Goal: Information Seeking & Learning: Learn about a topic

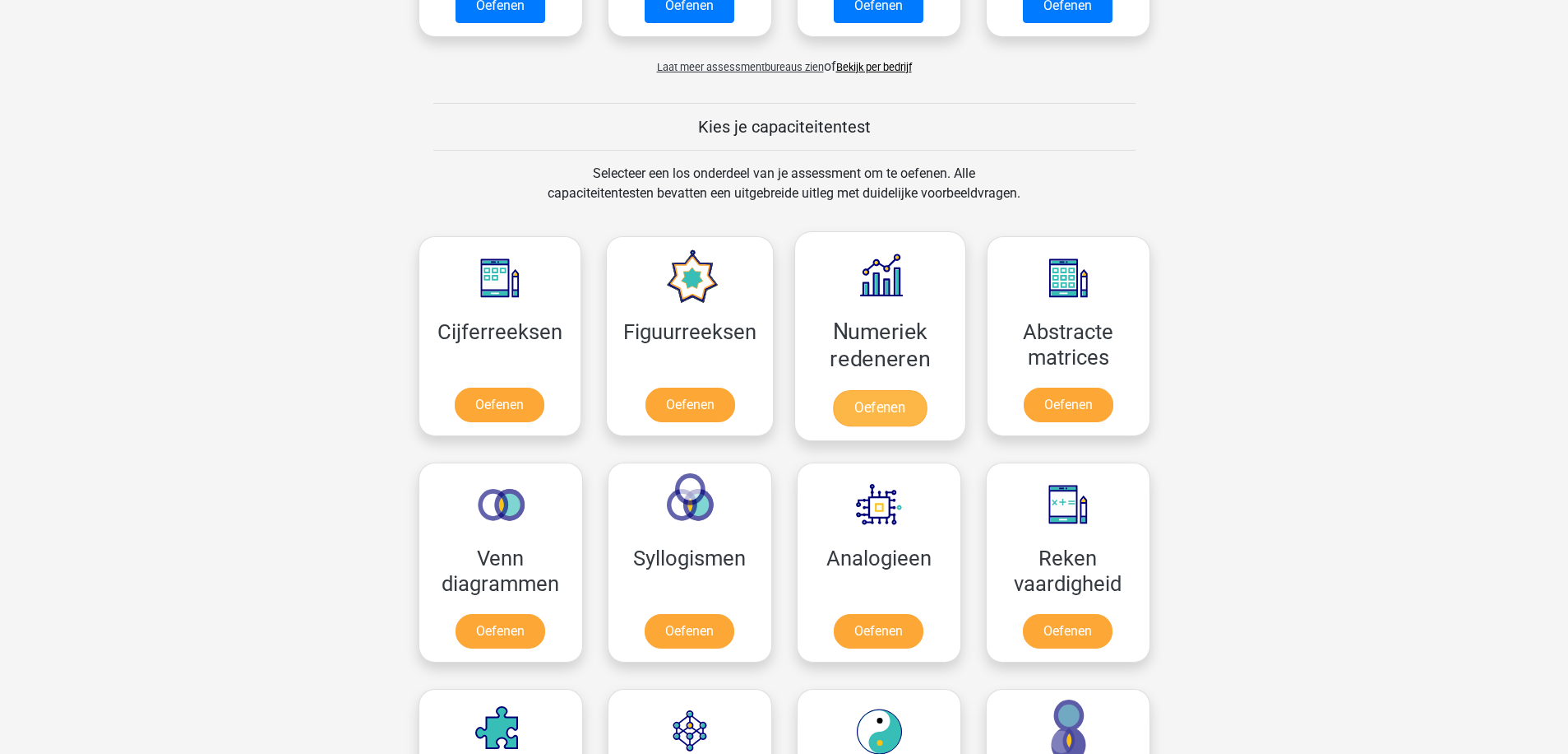
scroll to position [576, 0]
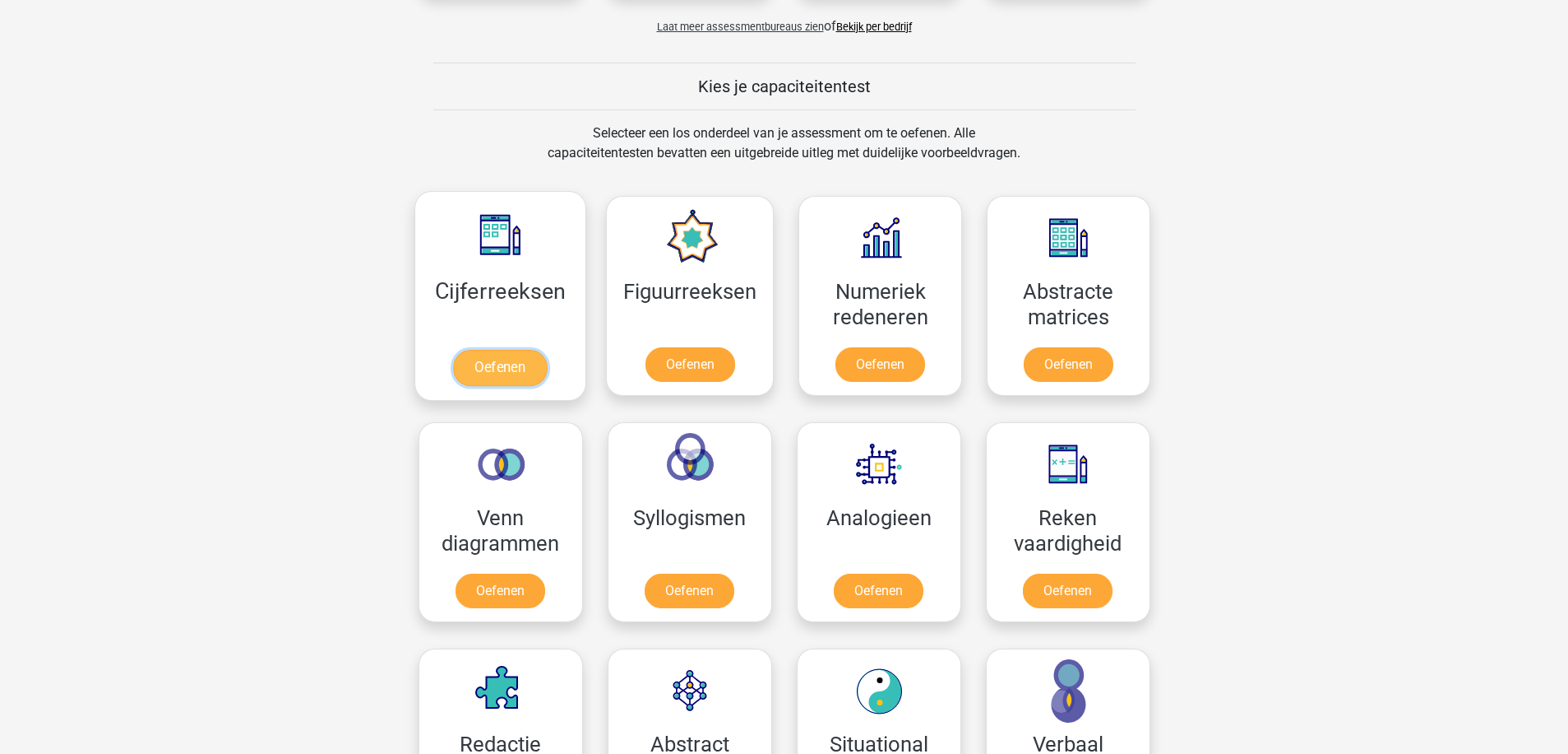
click at [490, 365] on link "Oefenen" at bounding box center [500, 368] width 94 height 36
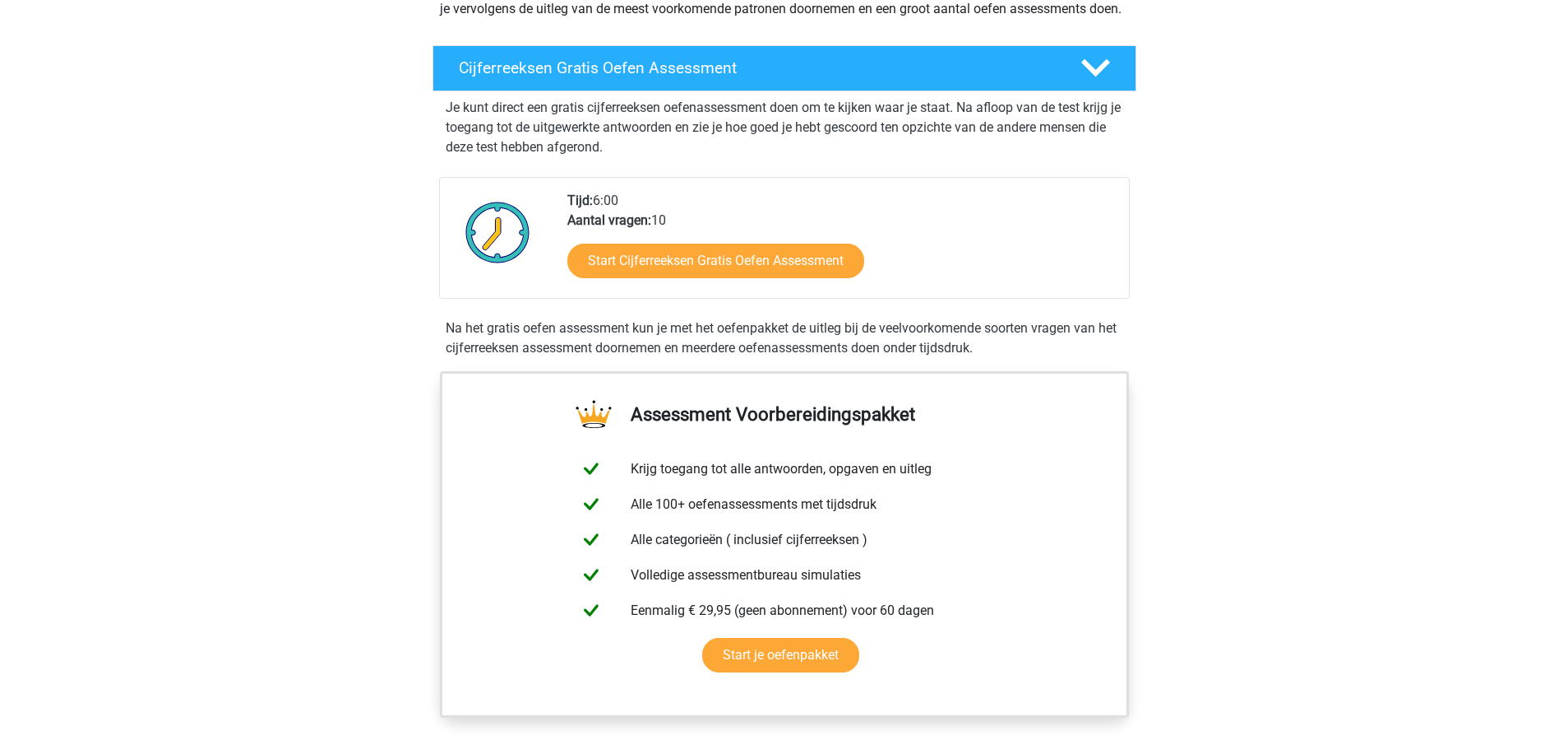
scroll to position [246, 0]
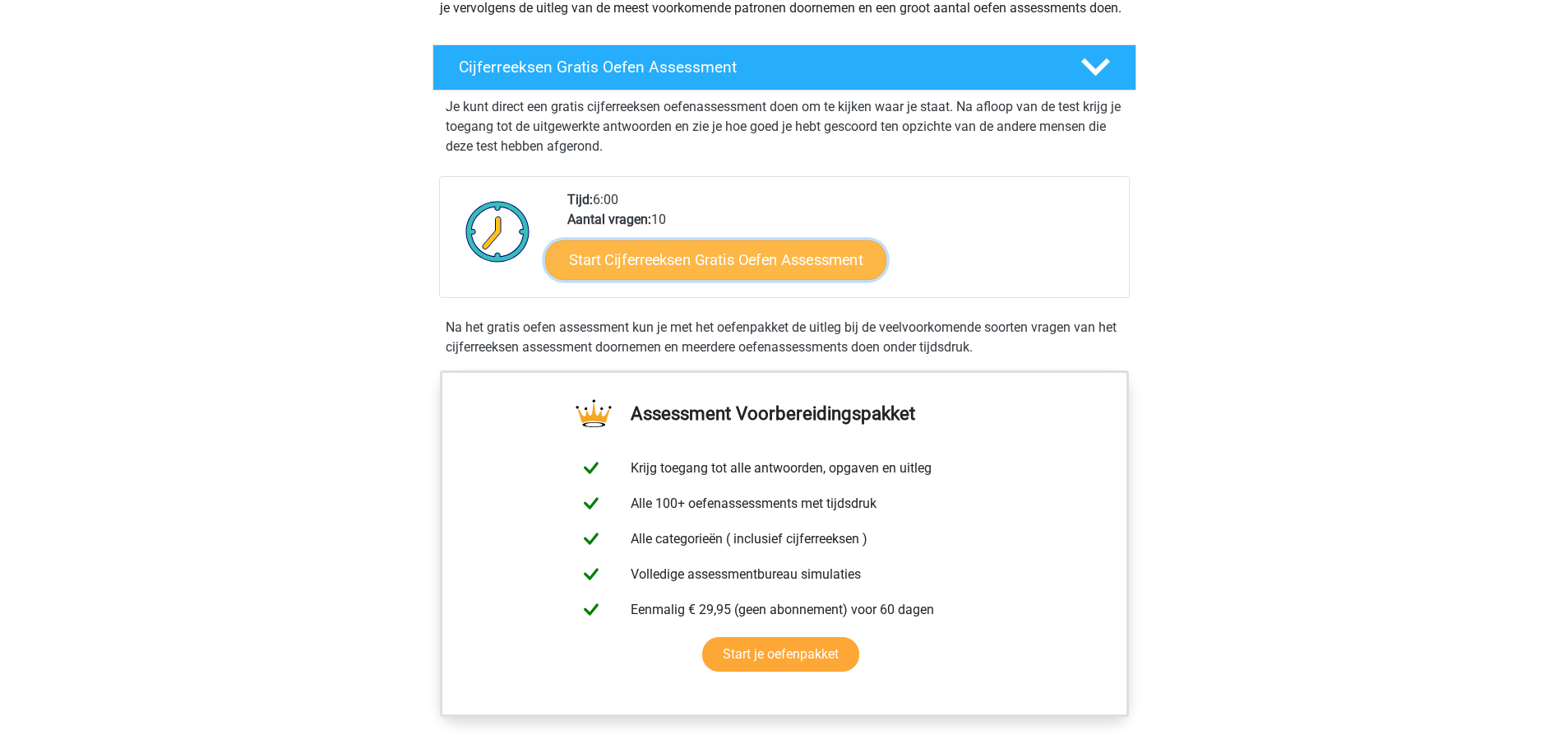
click at [693, 271] on link "Start Cijferreeksen Gratis Oefen Assessment" at bounding box center [716, 259] width 342 height 40
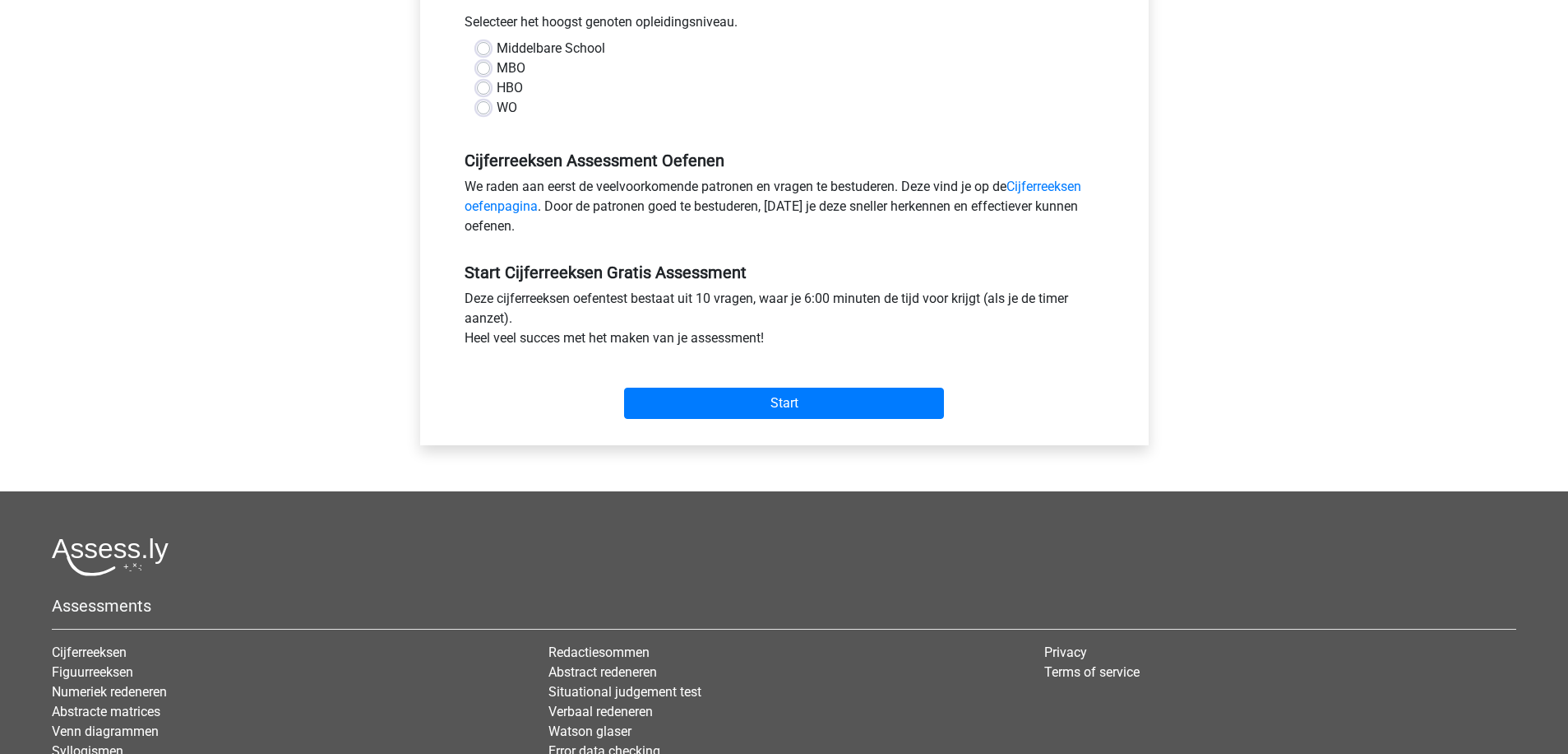
scroll to position [411, 0]
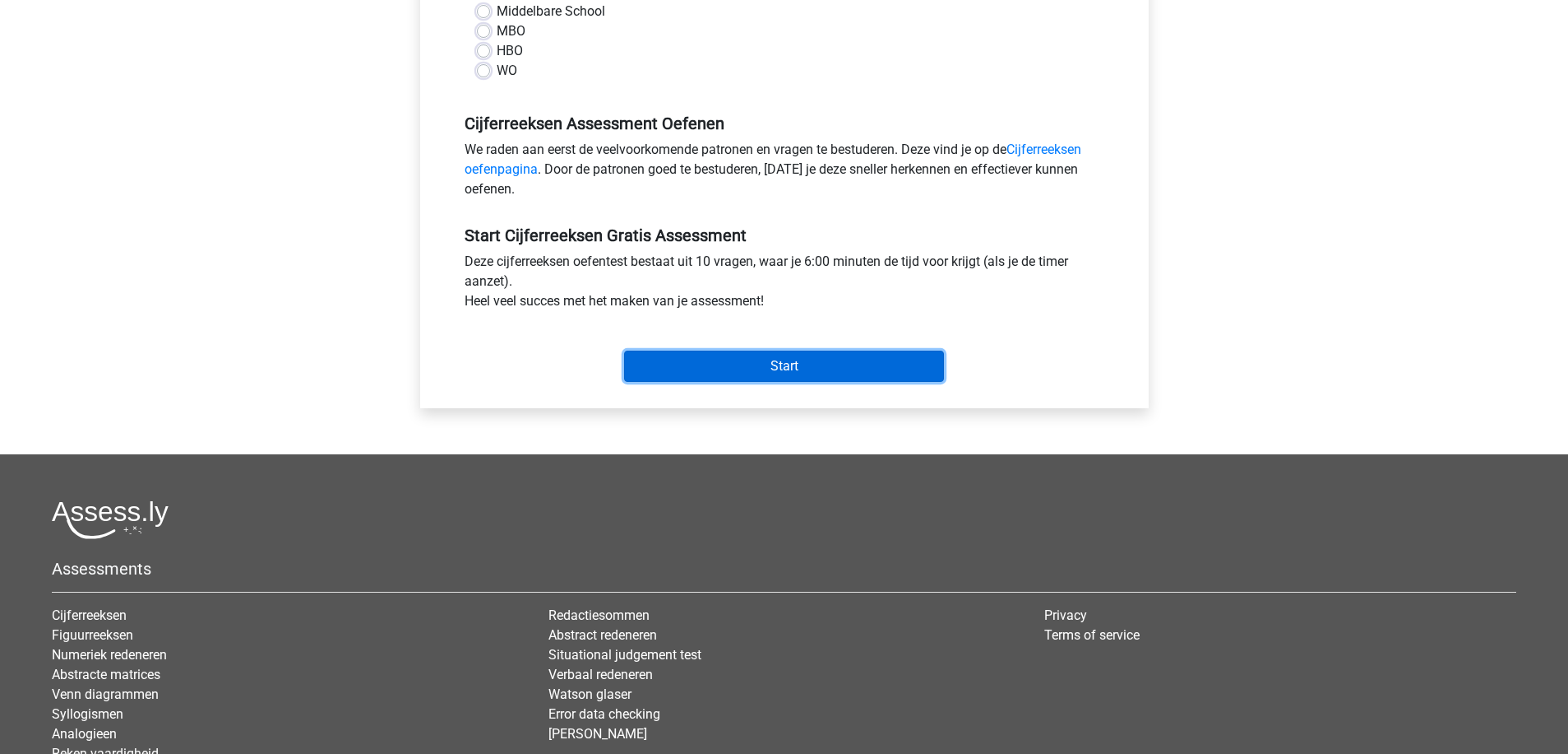
click at [692, 367] on input "Start" at bounding box center [784, 366] width 320 height 31
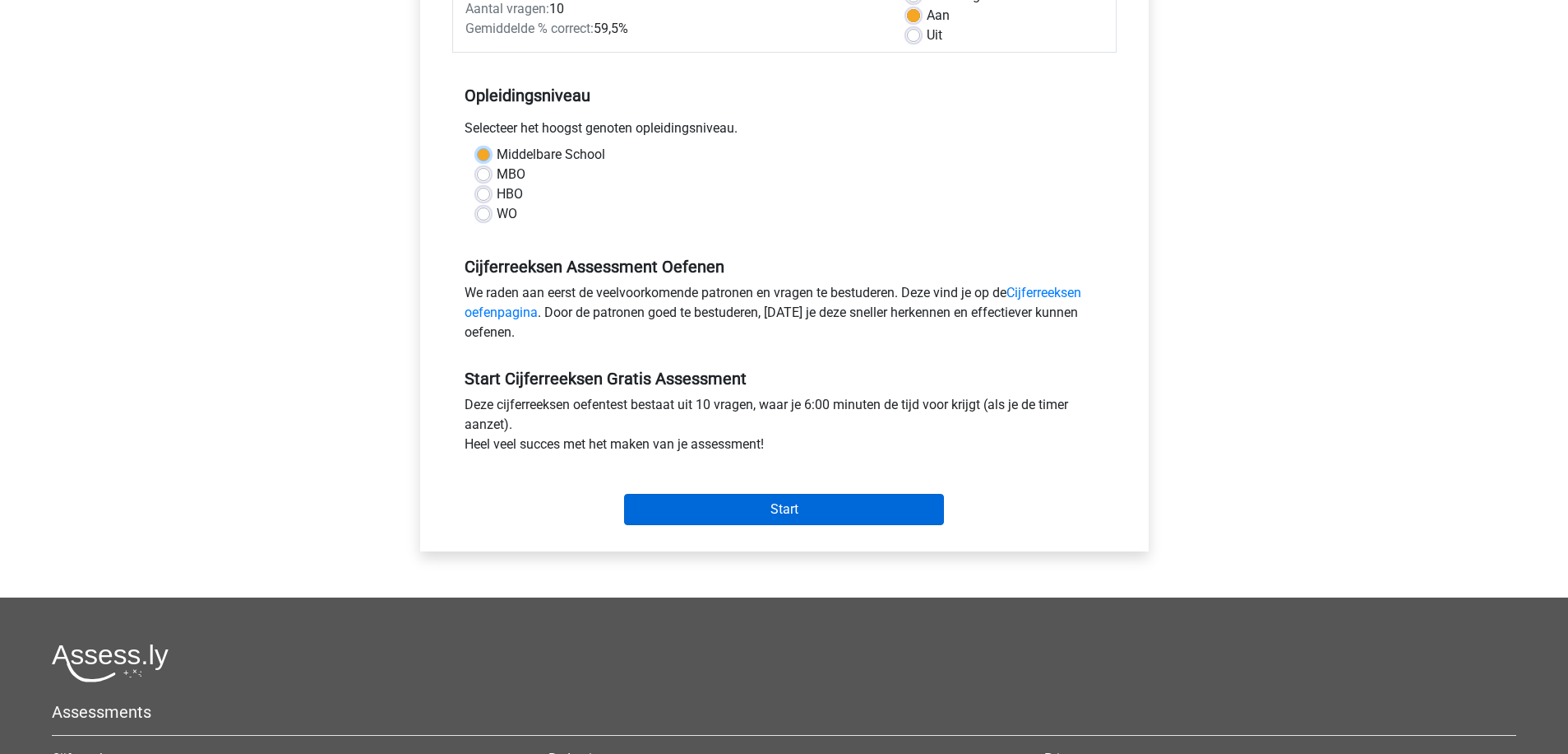
scroll to position [165, 0]
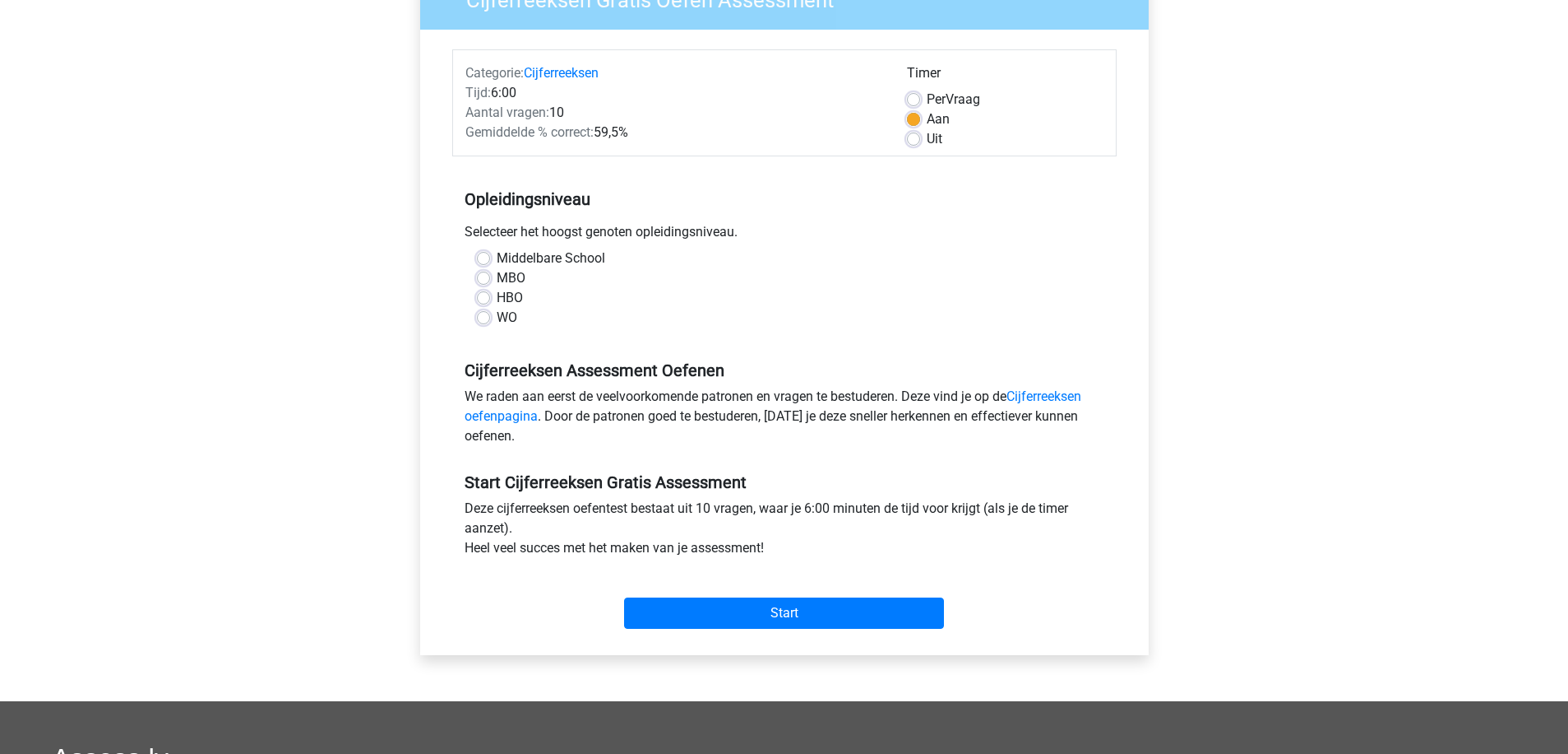
click at [396, 256] on div "Cijferreeksen Gratis Oefen Assessment Categorie: Cijferreeksen Tijd: 6:00 Aanta…" at bounding box center [784, 323] width 781 height 757
click at [497, 283] on label "MBO" at bounding box center [511, 278] width 29 height 20
click at [485, 283] on input "MBO" at bounding box center [483, 276] width 13 height 16
radio input "true"
click at [497, 299] on label "HBO" at bounding box center [510, 298] width 26 height 20
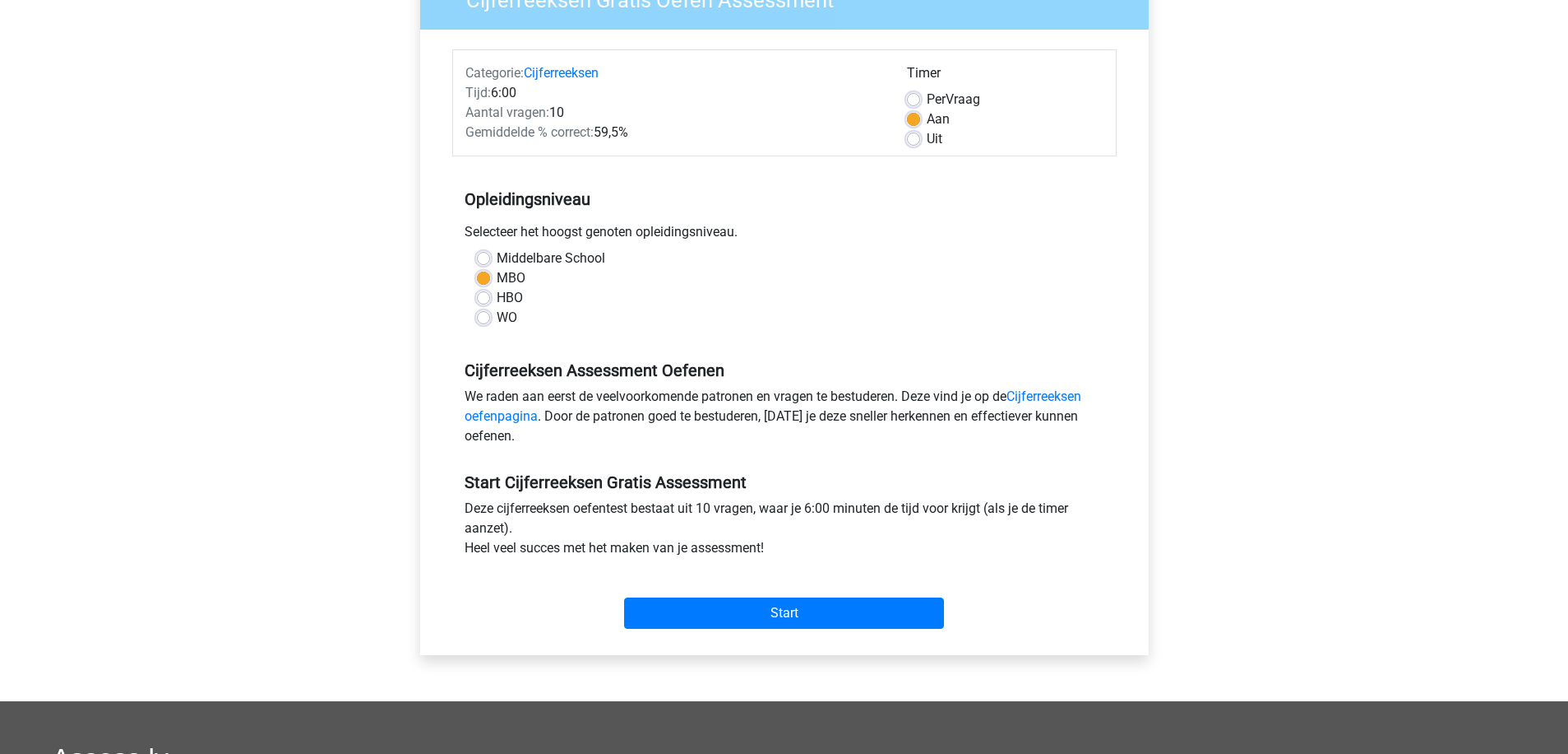
click at [484, 299] on input "HBO" at bounding box center [483, 296] width 13 height 16
radio input "true"
click at [497, 316] on label "WO" at bounding box center [507, 318] width 21 height 20
click at [486, 316] on input "WO" at bounding box center [483, 316] width 13 height 16
radio input "true"
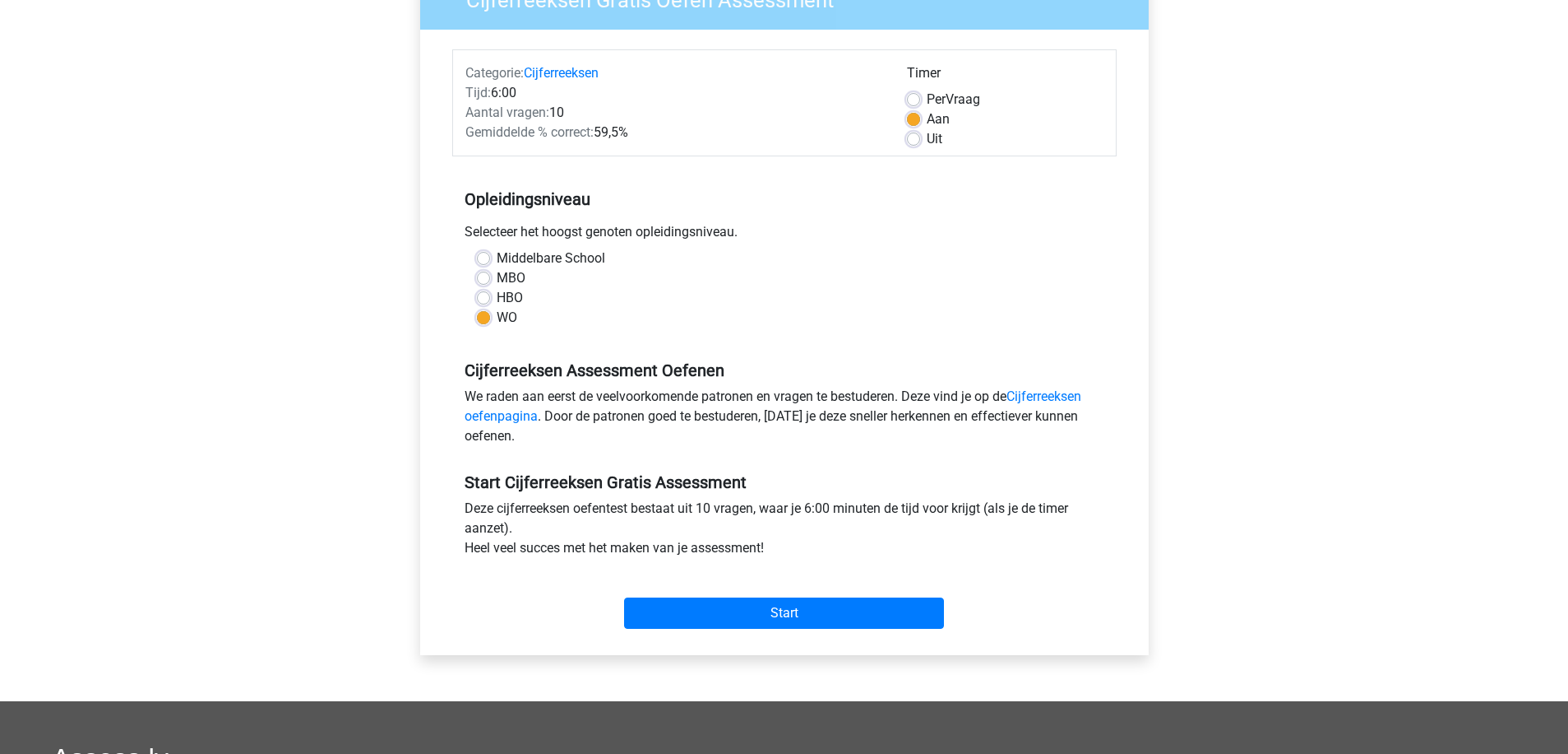
click at [497, 278] on label "MBO" at bounding box center [511, 278] width 29 height 20
click at [485, 278] on input "MBO" at bounding box center [483, 276] width 13 height 16
radio input "true"
click at [925, 609] on input "Start" at bounding box center [784, 613] width 320 height 31
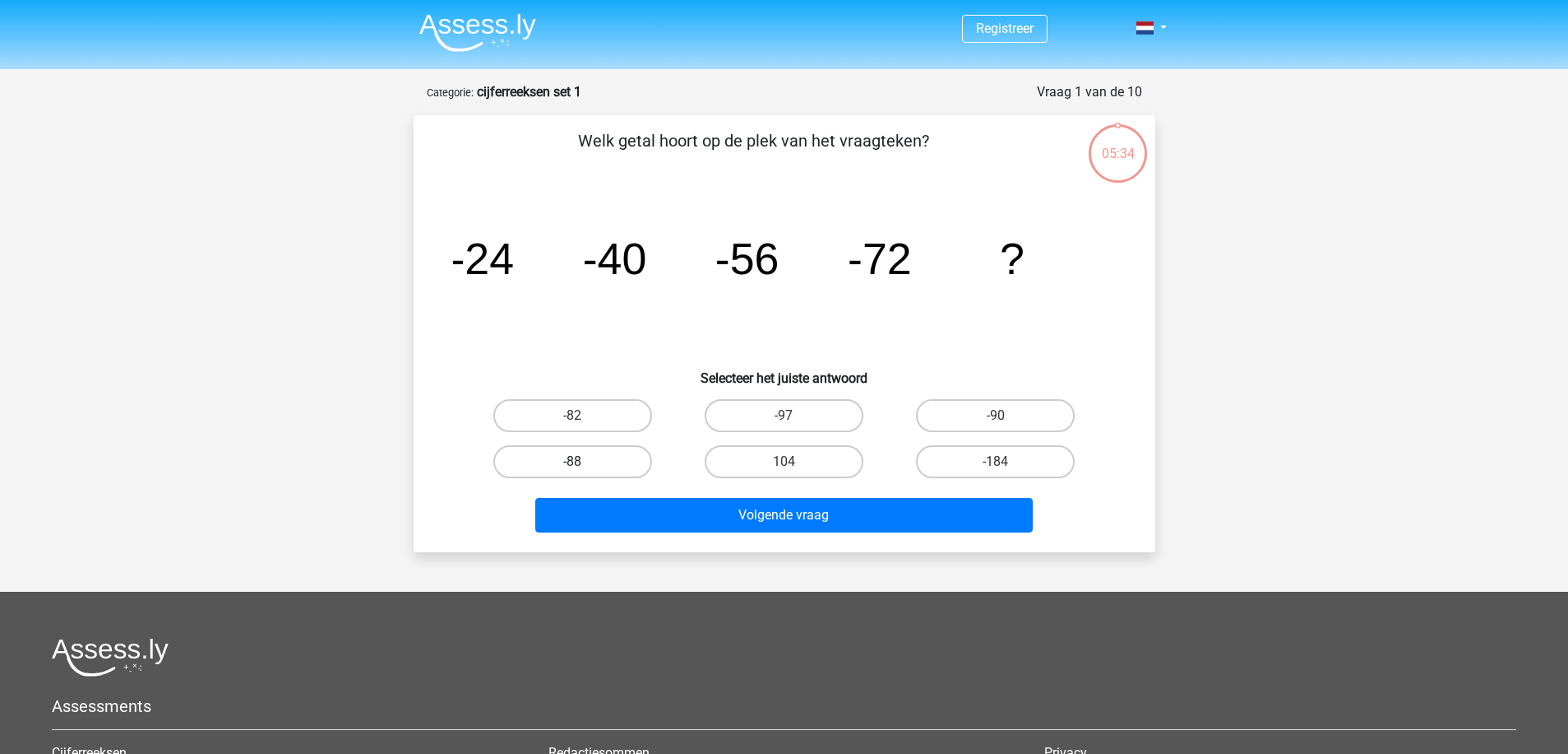
click at [609, 462] on label "-88" at bounding box center [572, 462] width 159 height 33
click at [583, 462] on input "-88" at bounding box center [578, 467] width 10 height 10
radio input "true"
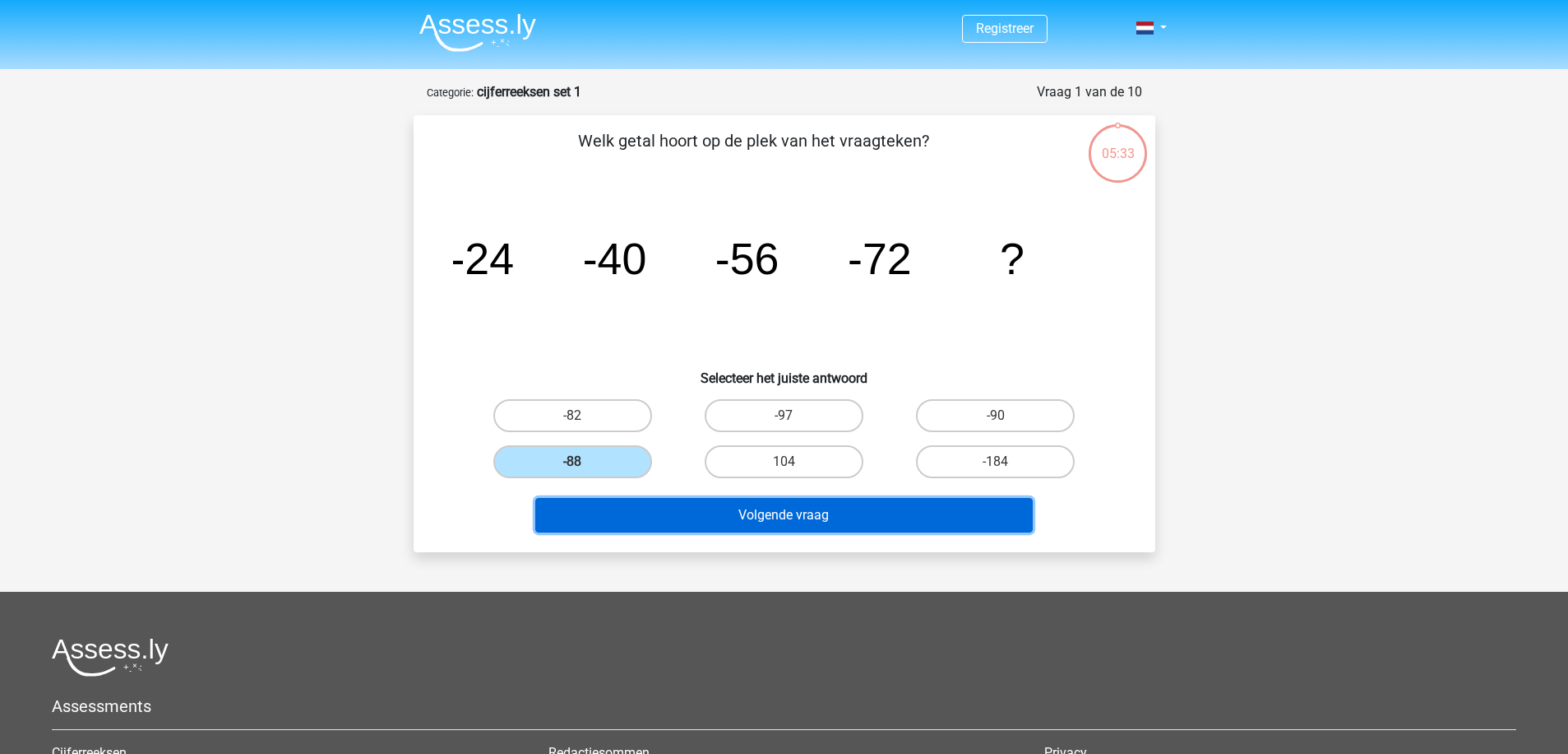
click at [648, 502] on button "Volgende vraag" at bounding box center [784, 515] width 498 height 35
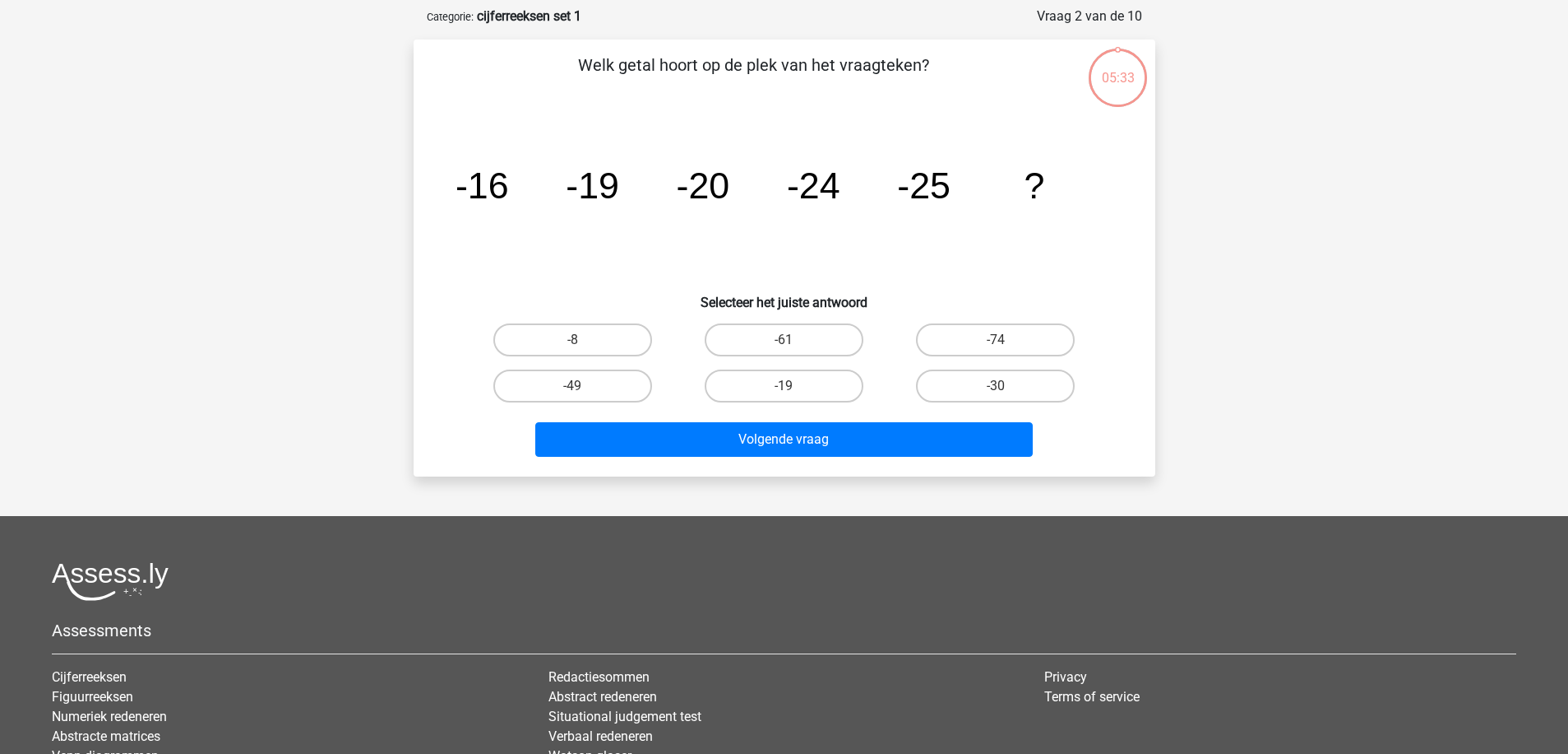
scroll to position [82, 0]
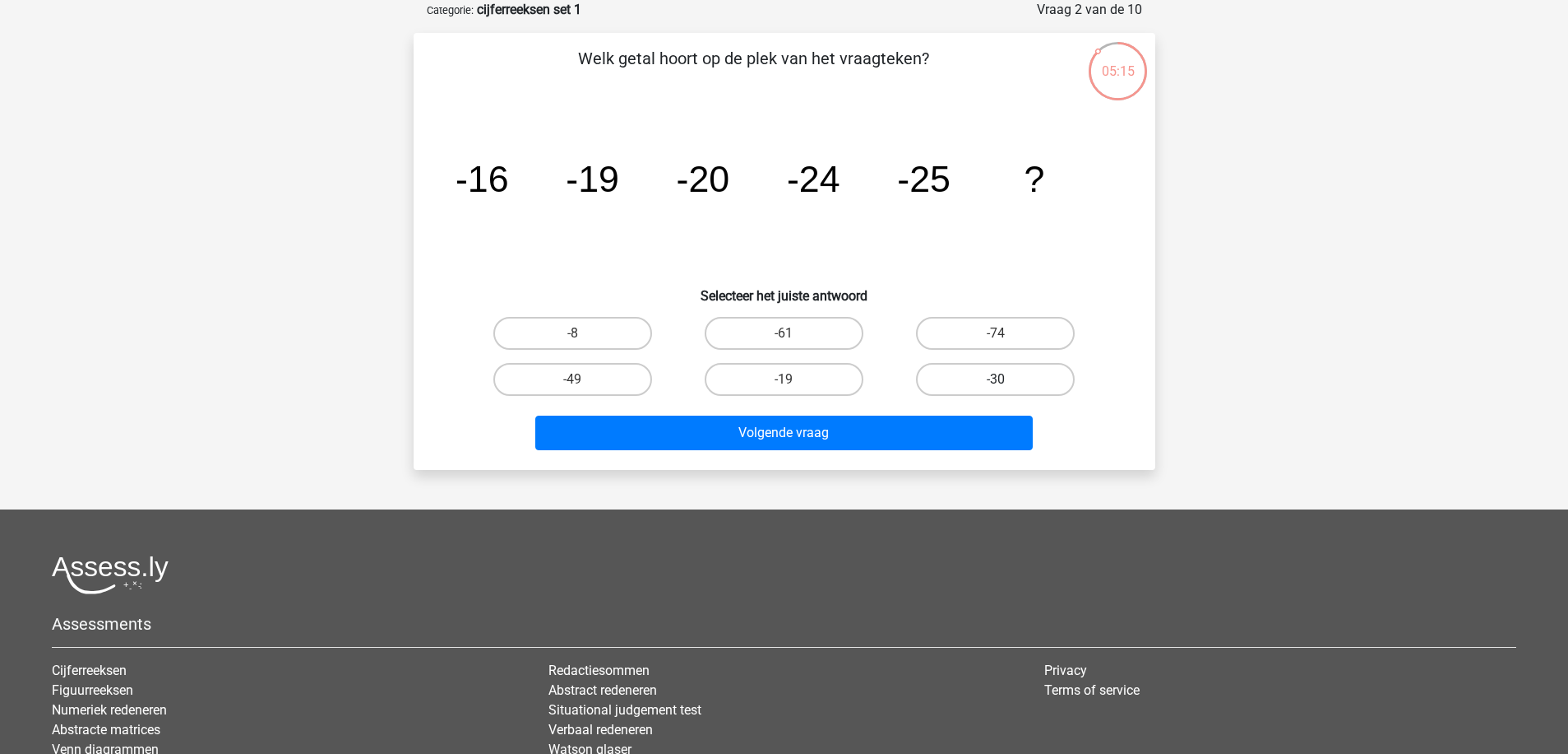
click at [944, 365] on label "-30" at bounding box center [995, 379] width 159 height 33
click at [996, 379] on input "-30" at bounding box center [1001, 384] width 10 height 10
radio input "true"
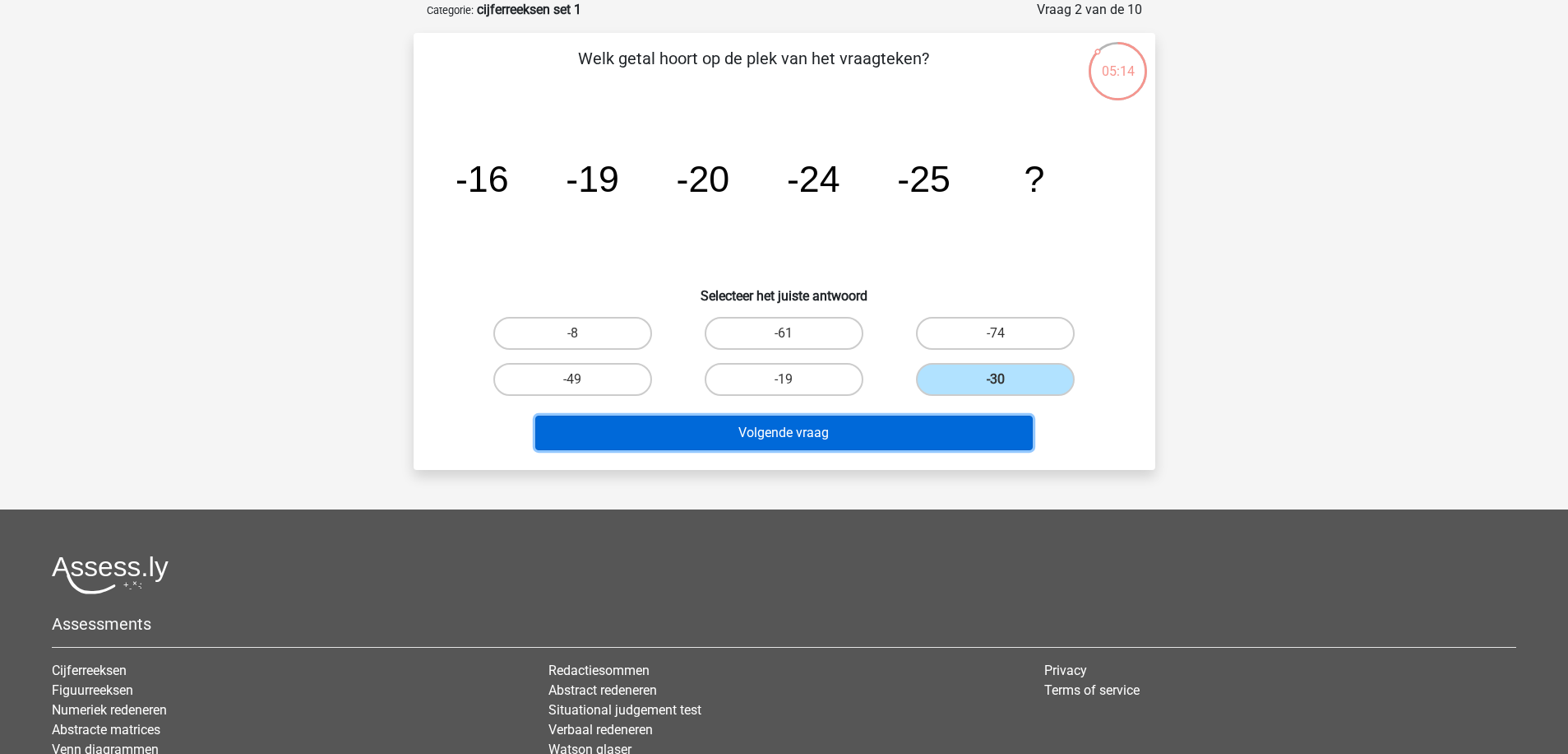
click at [857, 431] on button "Volgende vraag" at bounding box center [784, 433] width 498 height 35
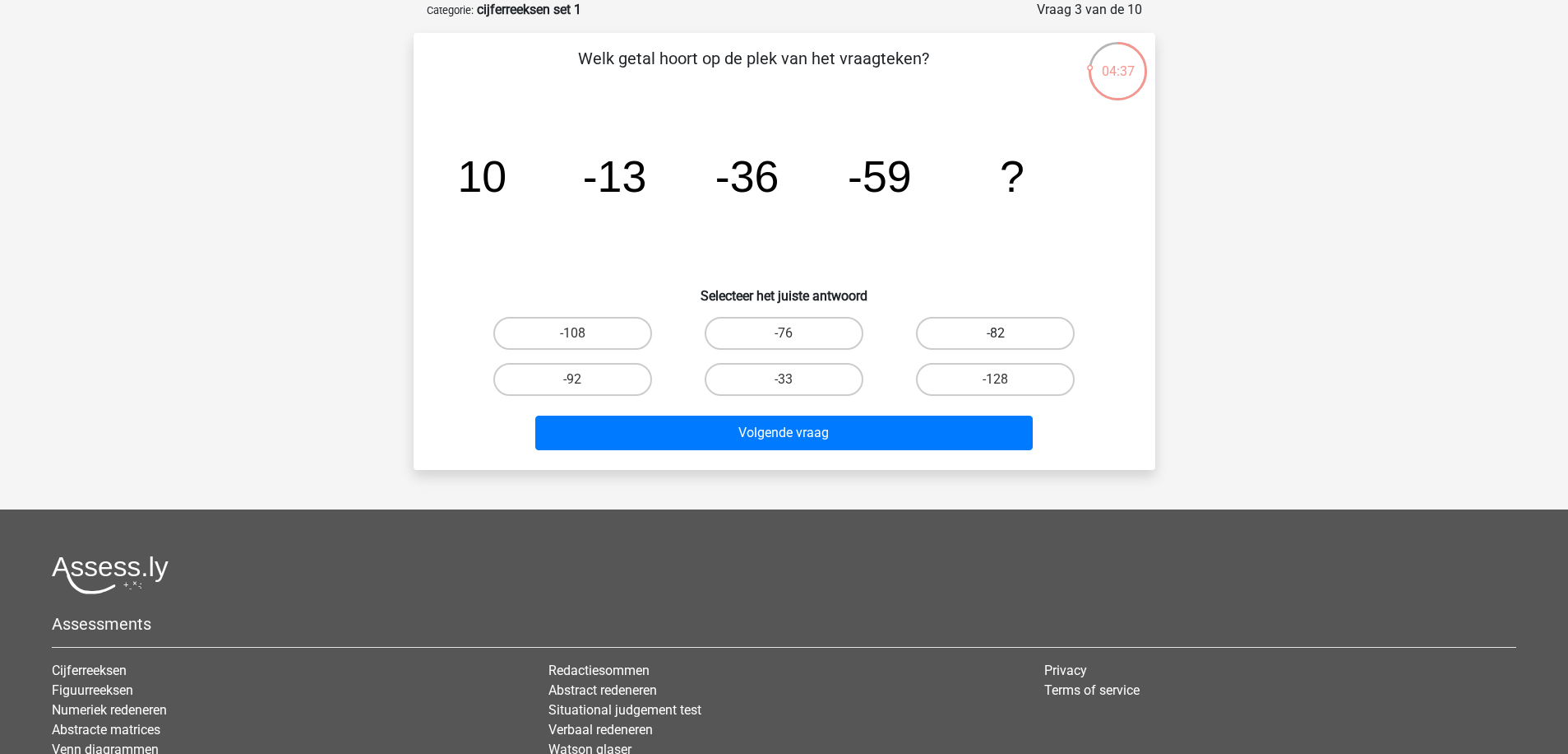
click at [990, 330] on label "-82" at bounding box center [995, 333] width 159 height 33
click at [996, 333] on input "-82" at bounding box center [1001, 338] width 10 height 10
radio input "true"
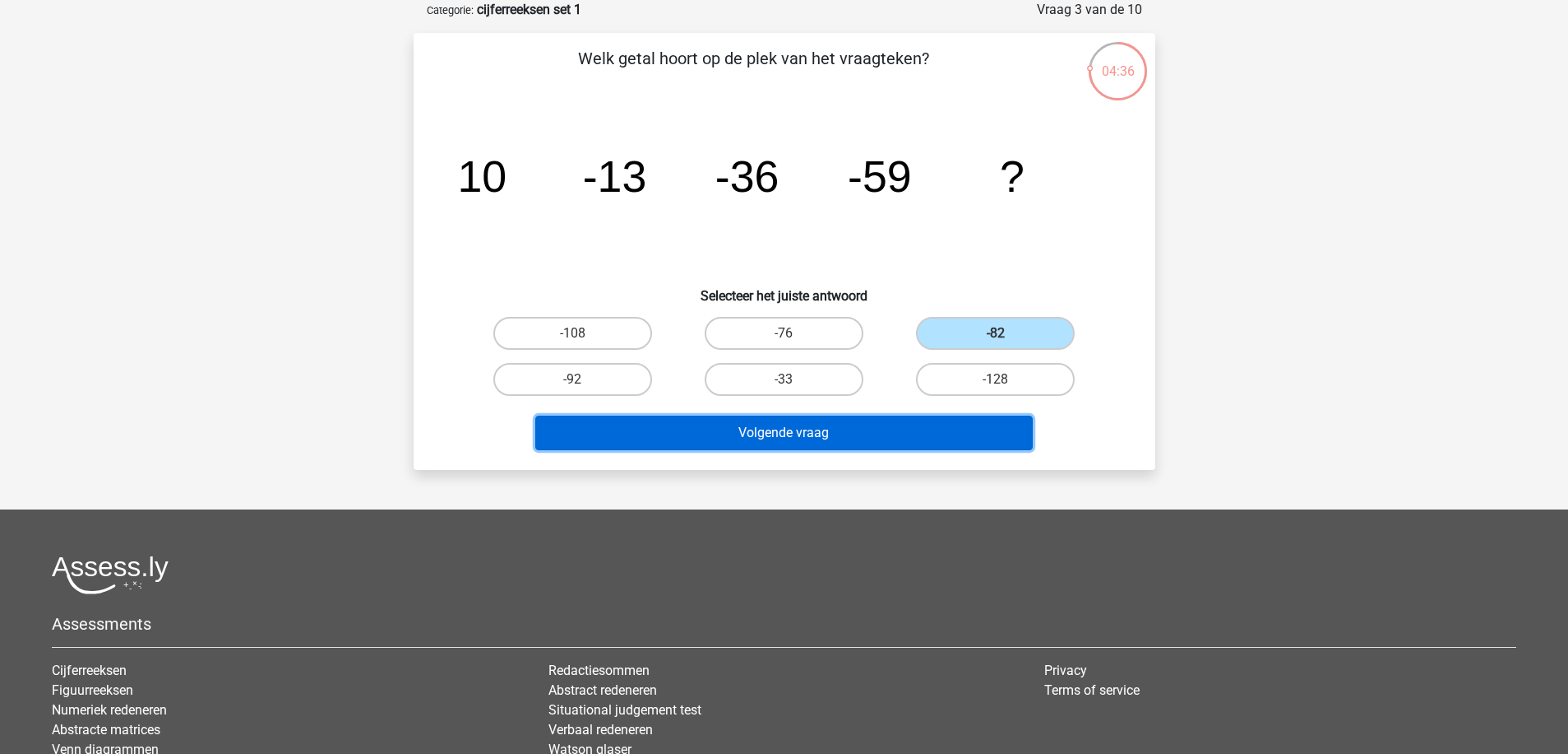
click at [786, 432] on button "Volgende vraag" at bounding box center [784, 433] width 498 height 35
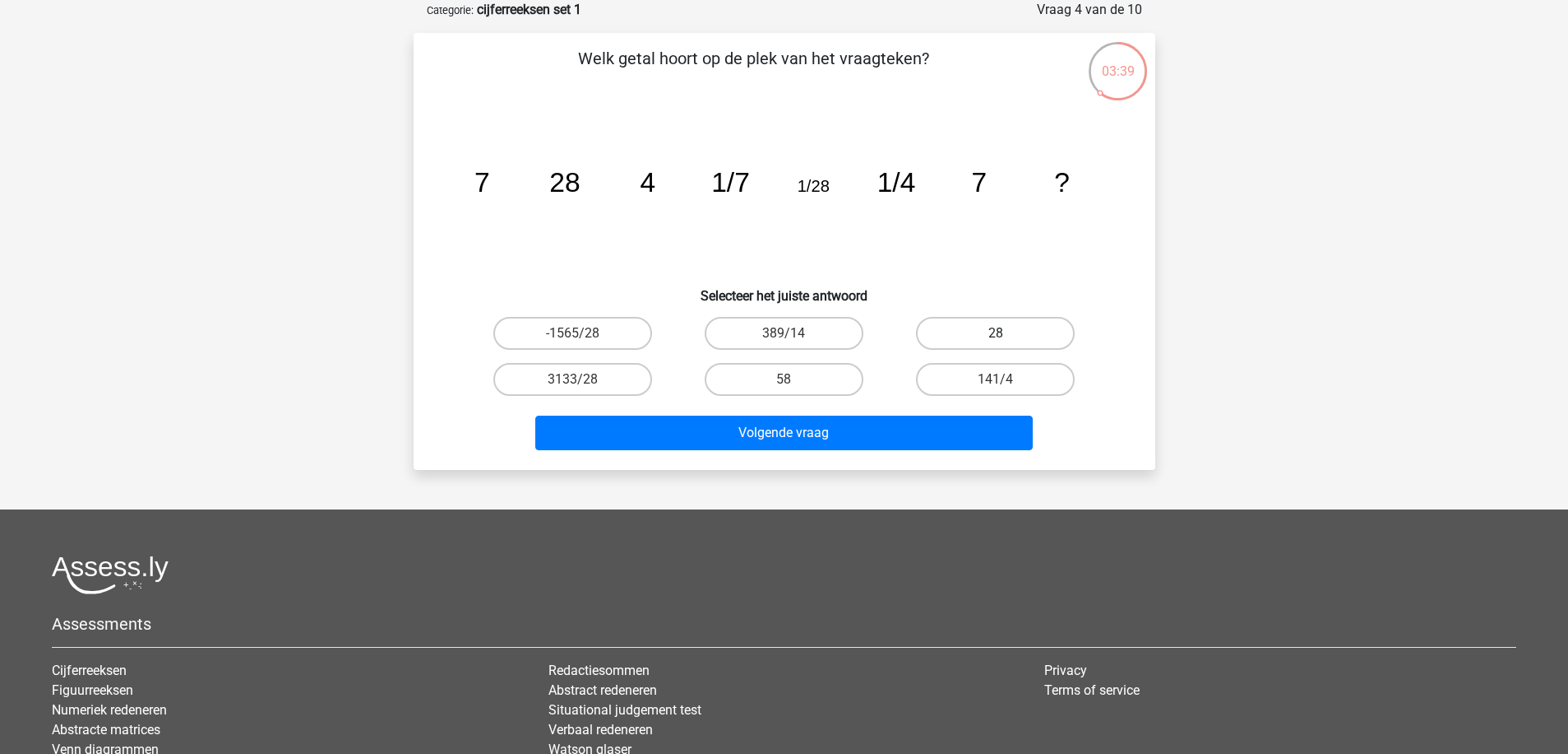
click at [993, 324] on label "28" at bounding box center [995, 333] width 159 height 33
click at [996, 333] on input "28" at bounding box center [1001, 338] width 10 height 10
radio input "true"
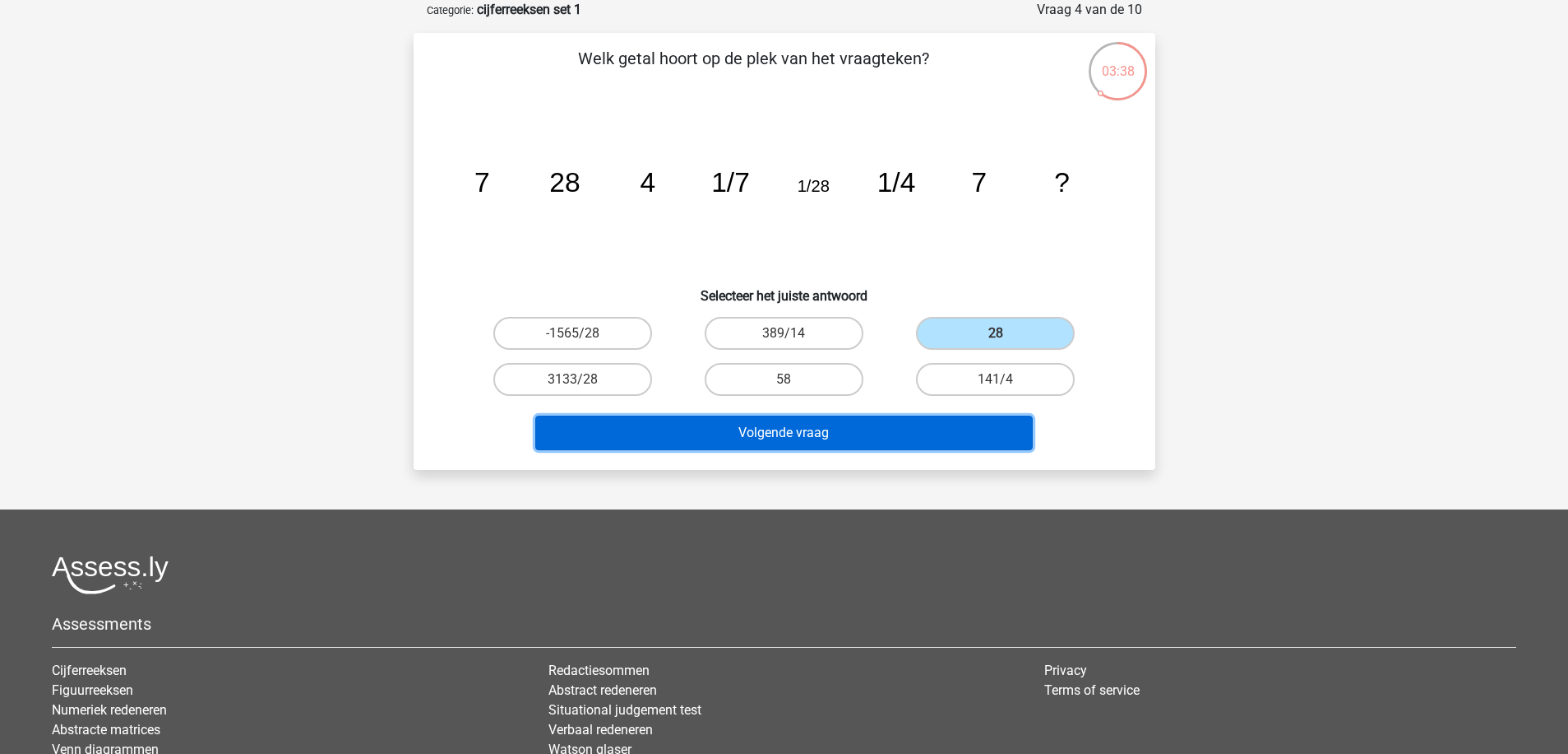
click at [975, 433] on button "Volgende vraag" at bounding box center [784, 433] width 498 height 35
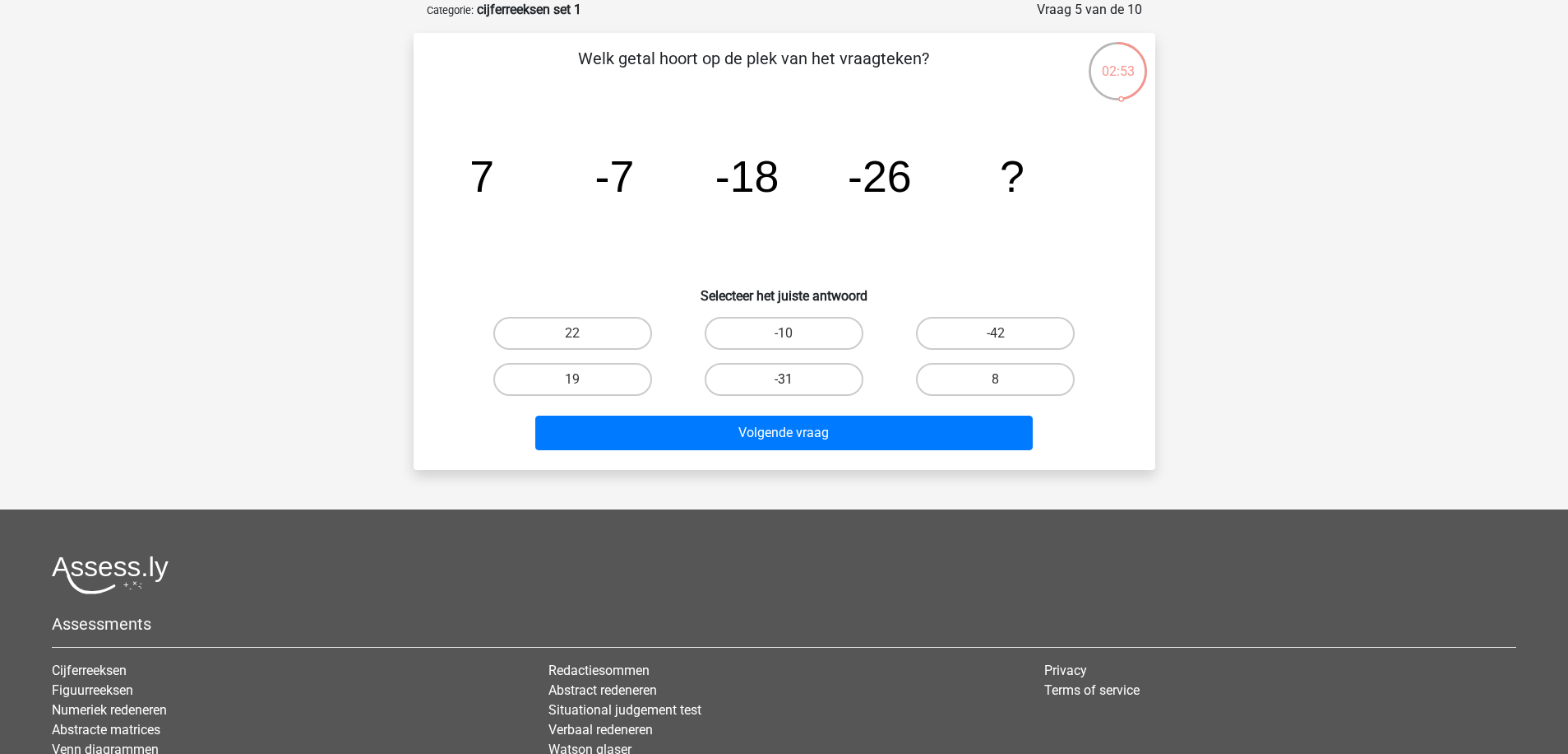
click at [793, 375] on label "-31" at bounding box center [784, 379] width 159 height 33
click at [793, 379] on input "-31" at bounding box center [789, 384] width 10 height 10
radio input "true"
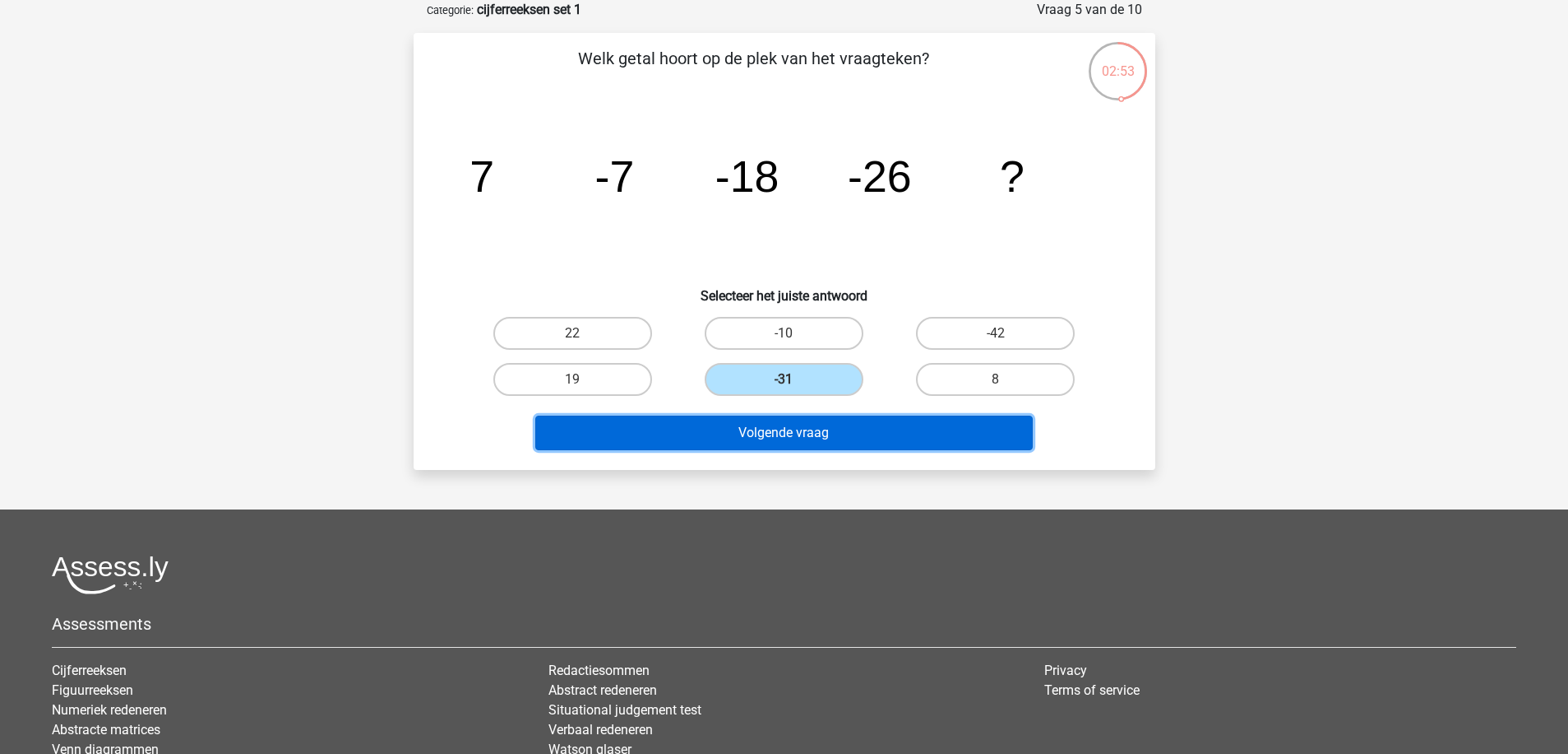
click at [814, 430] on button "Volgende vraag" at bounding box center [784, 433] width 498 height 35
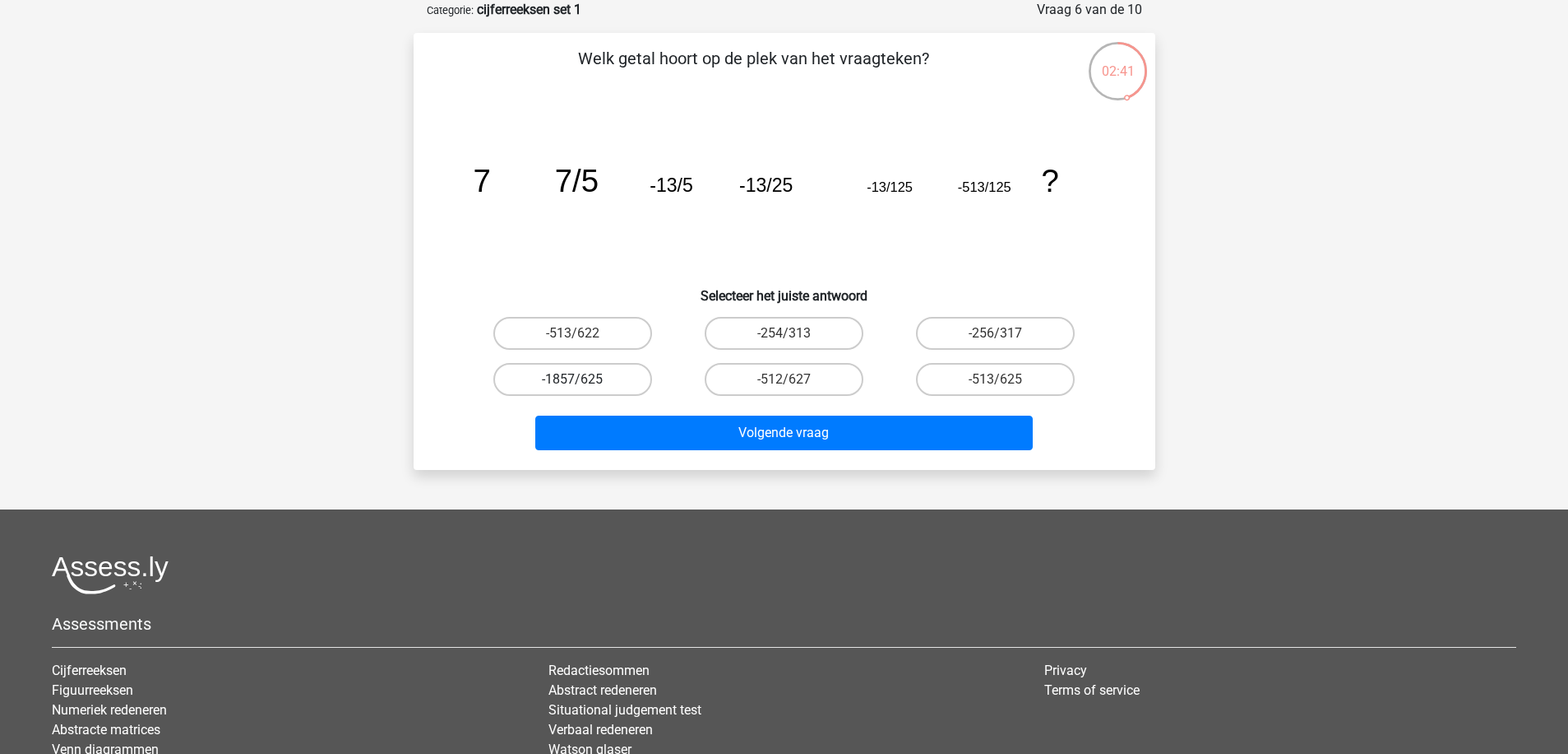
click at [592, 384] on label "-1857/625" at bounding box center [572, 379] width 159 height 33
click at [583, 384] on input "-1857/625" at bounding box center [578, 384] width 10 height 10
radio input "true"
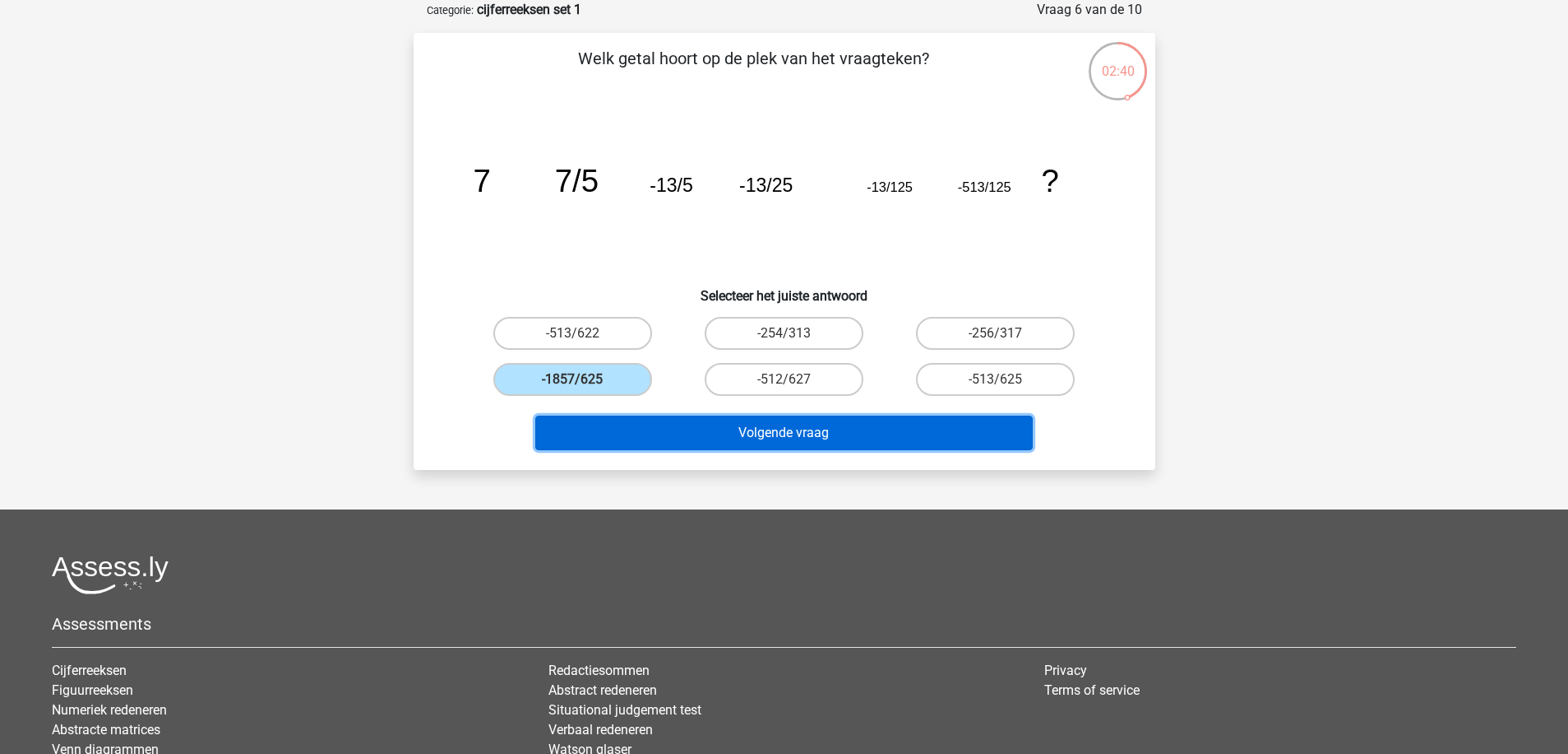
click at [668, 426] on button "Volgende vraag" at bounding box center [784, 433] width 498 height 35
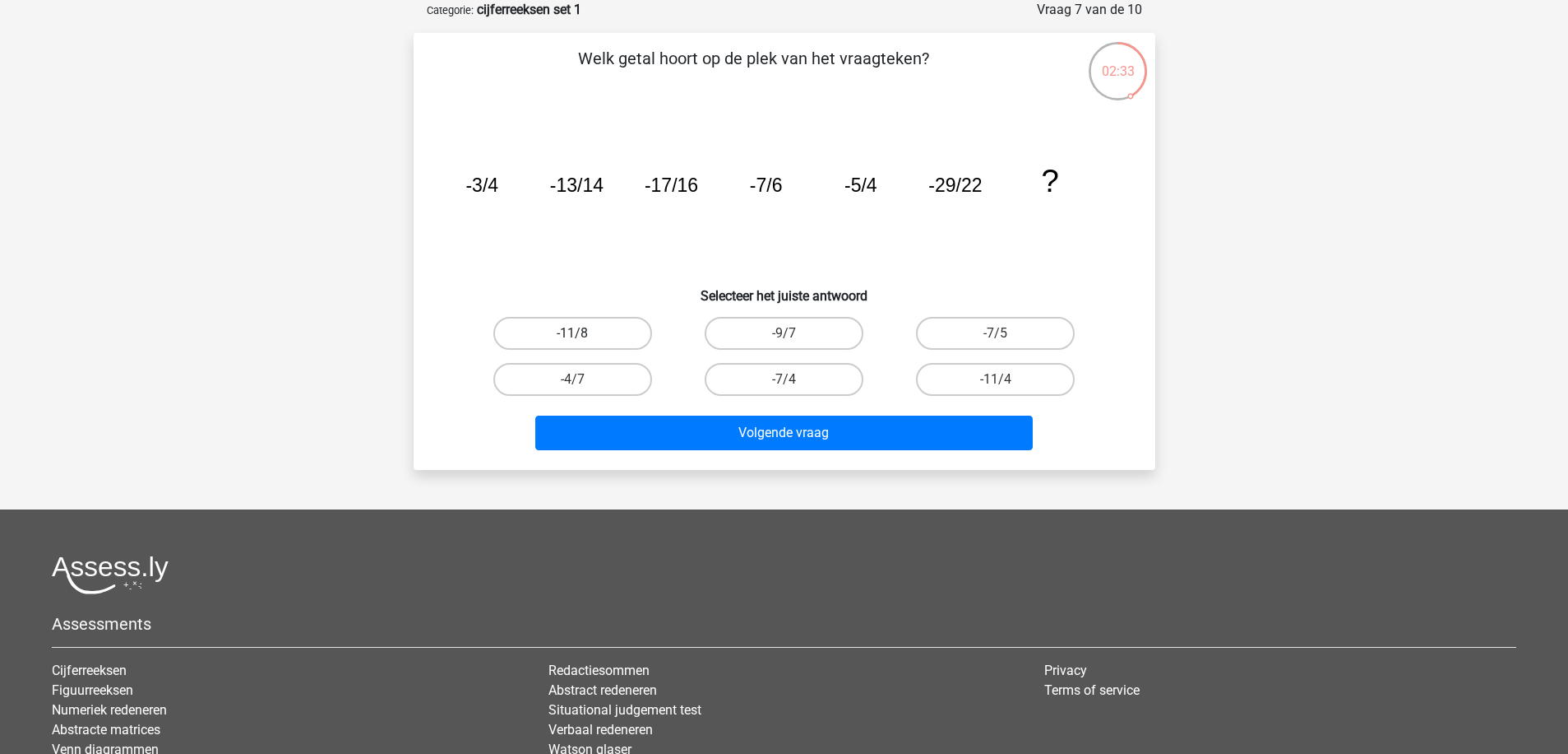
click at [611, 344] on label "-11/8" at bounding box center [572, 333] width 159 height 33
click at [583, 344] on input "-11/8" at bounding box center [578, 338] width 10 height 10
radio input "true"
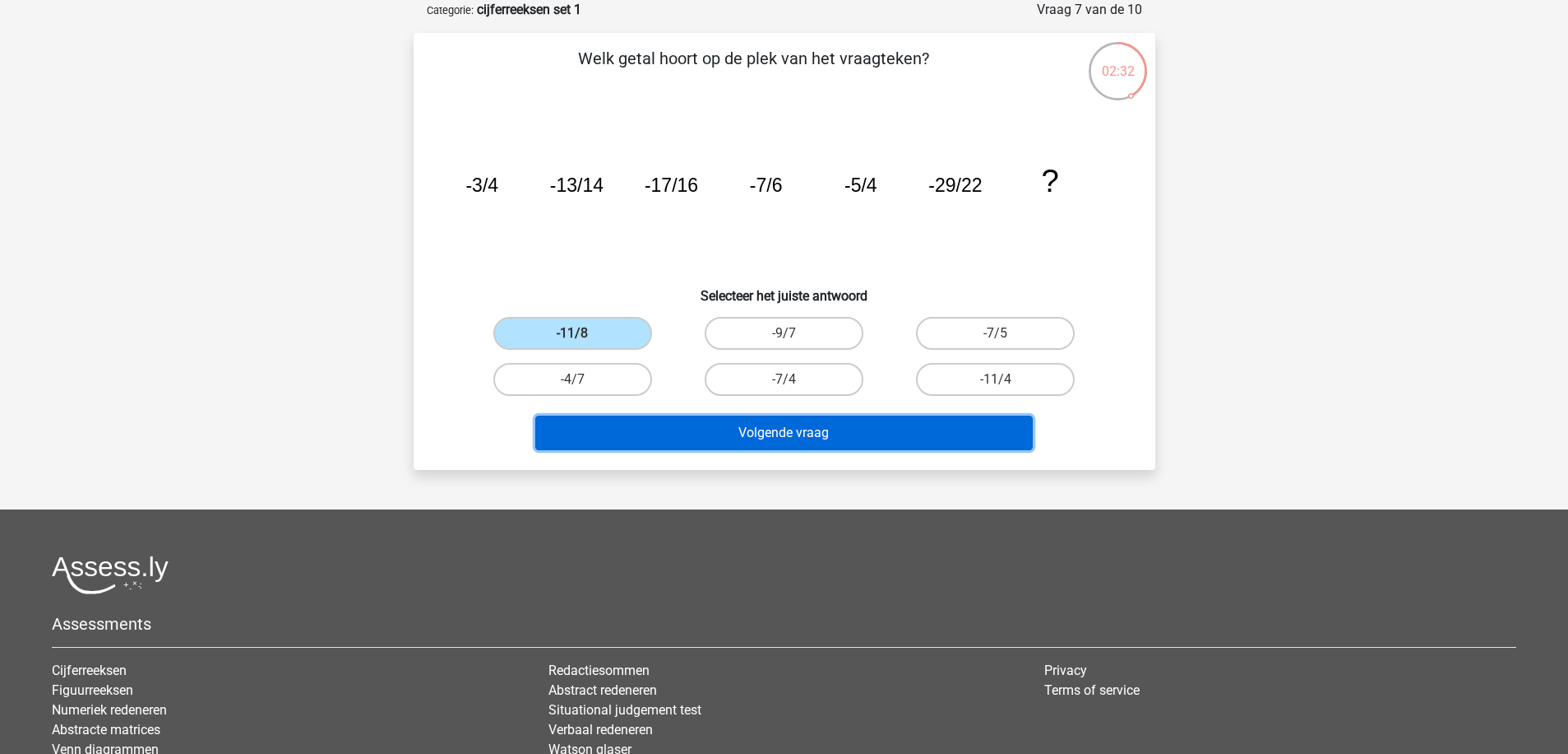
click at [760, 441] on button "Volgende vraag" at bounding box center [784, 433] width 498 height 35
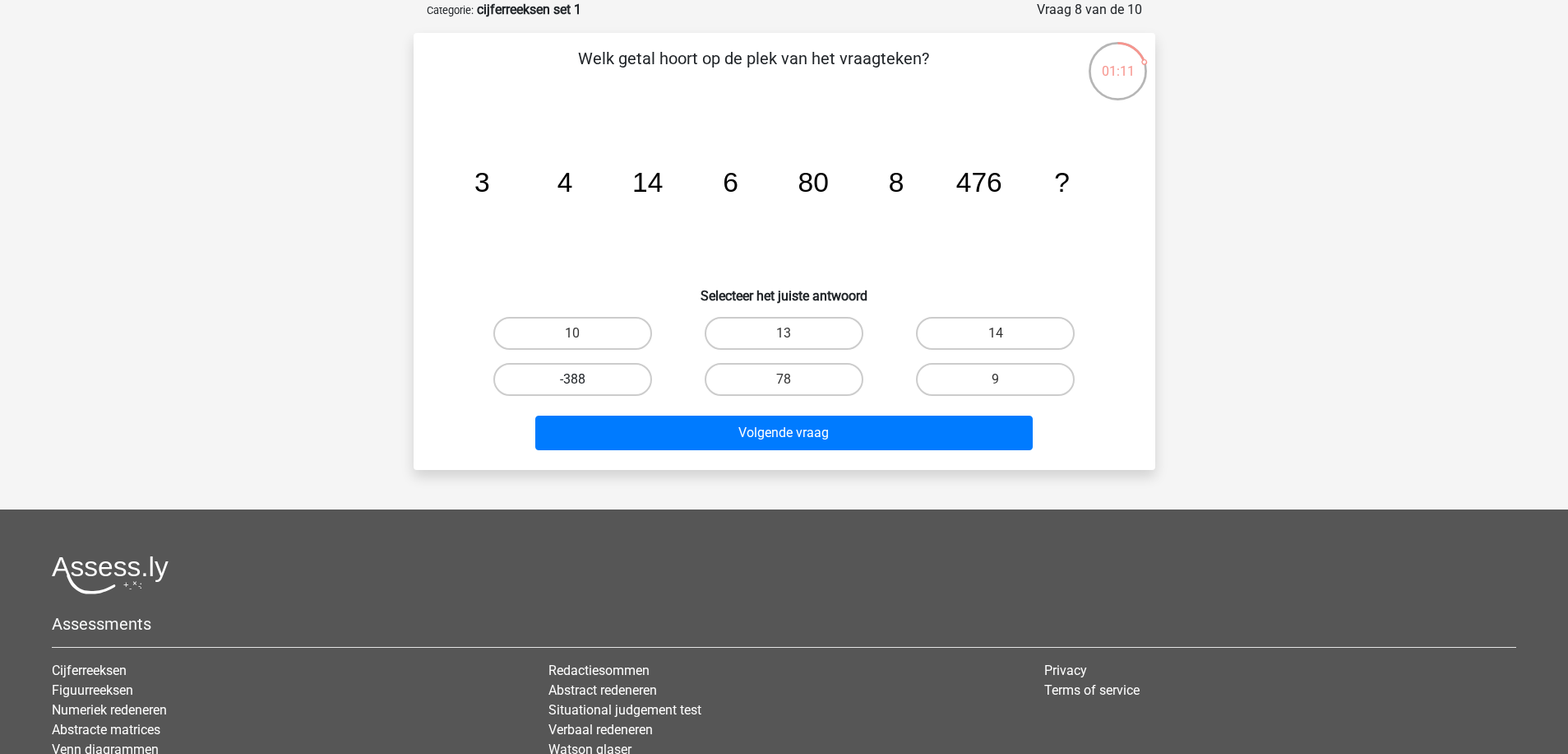
click at [616, 383] on label "-388" at bounding box center [572, 379] width 159 height 33
click at [583, 383] on input "-388" at bounding box center [578, 384] width 10 height 10
radio input "true"
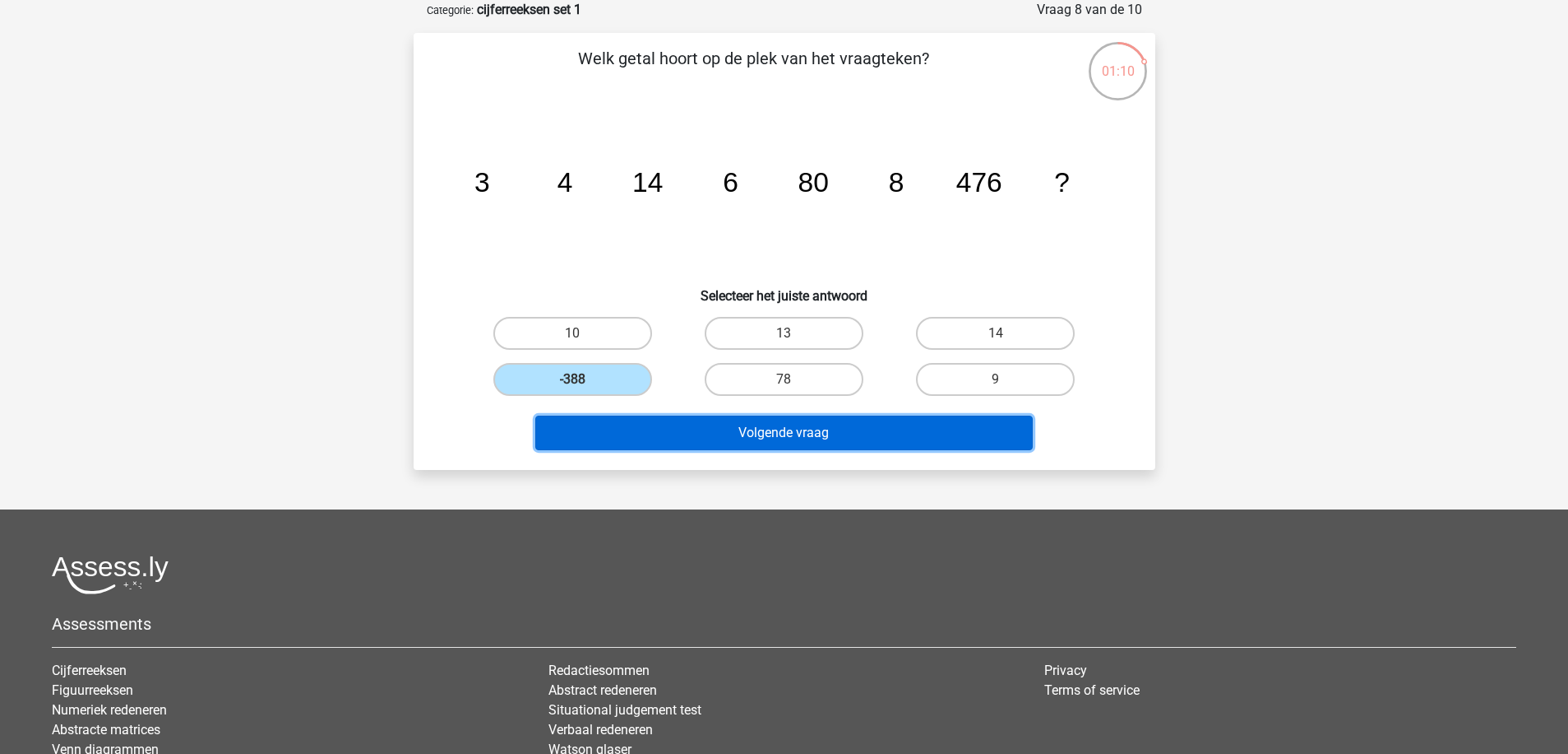
click at [657, 440] on button "Volgende vraag" at bounding box center [784, 433] width 498 height 35
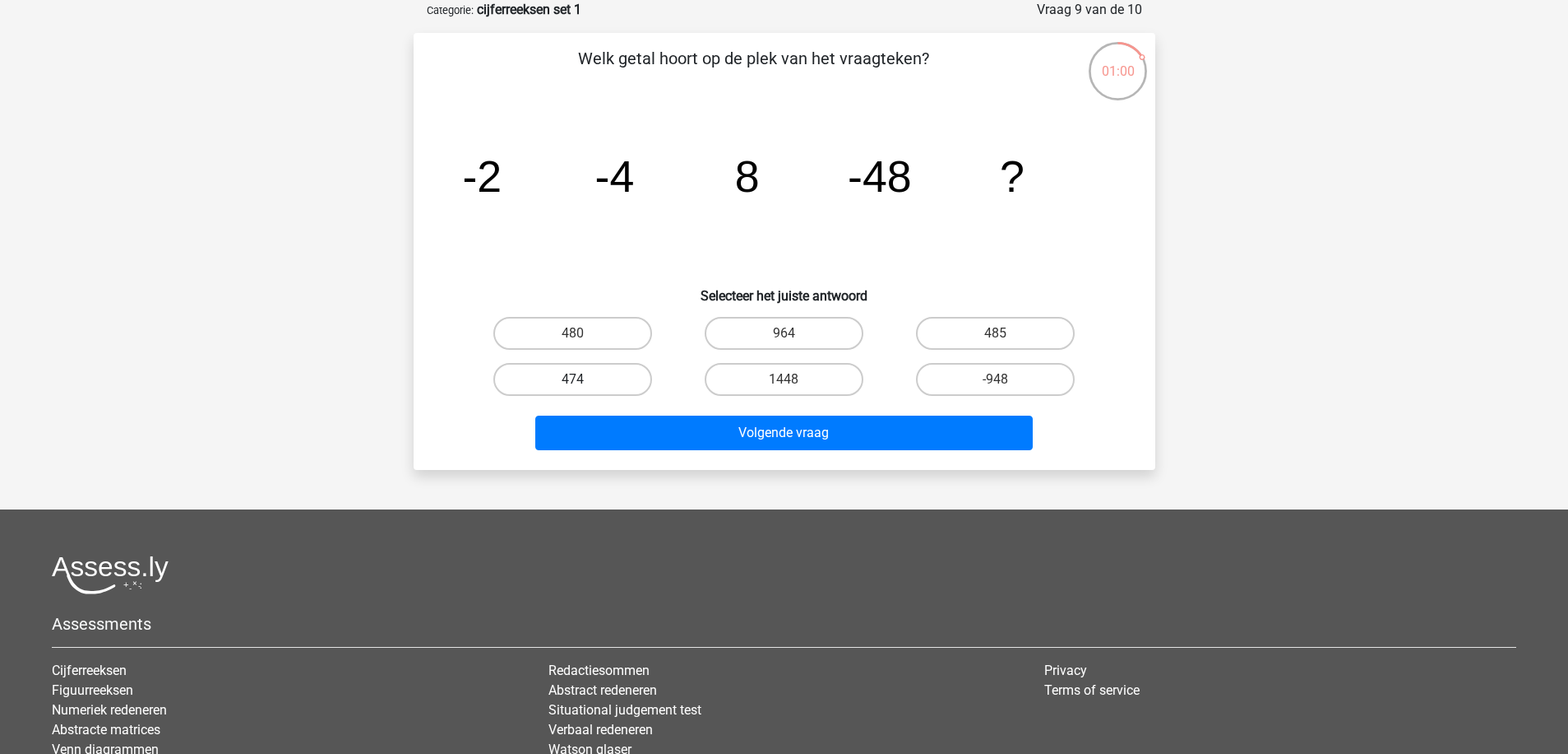
click at [580, 370] on label "474" at bounding box center [572, 379] width 159 height 33
click at [580, 379] on input "474" at bounding box center [578, 384] width 10 height 10
radio input "true"
click at [650, 414] on div "Volgende vraag" at bounding box center [784, 429] width 689 height 55
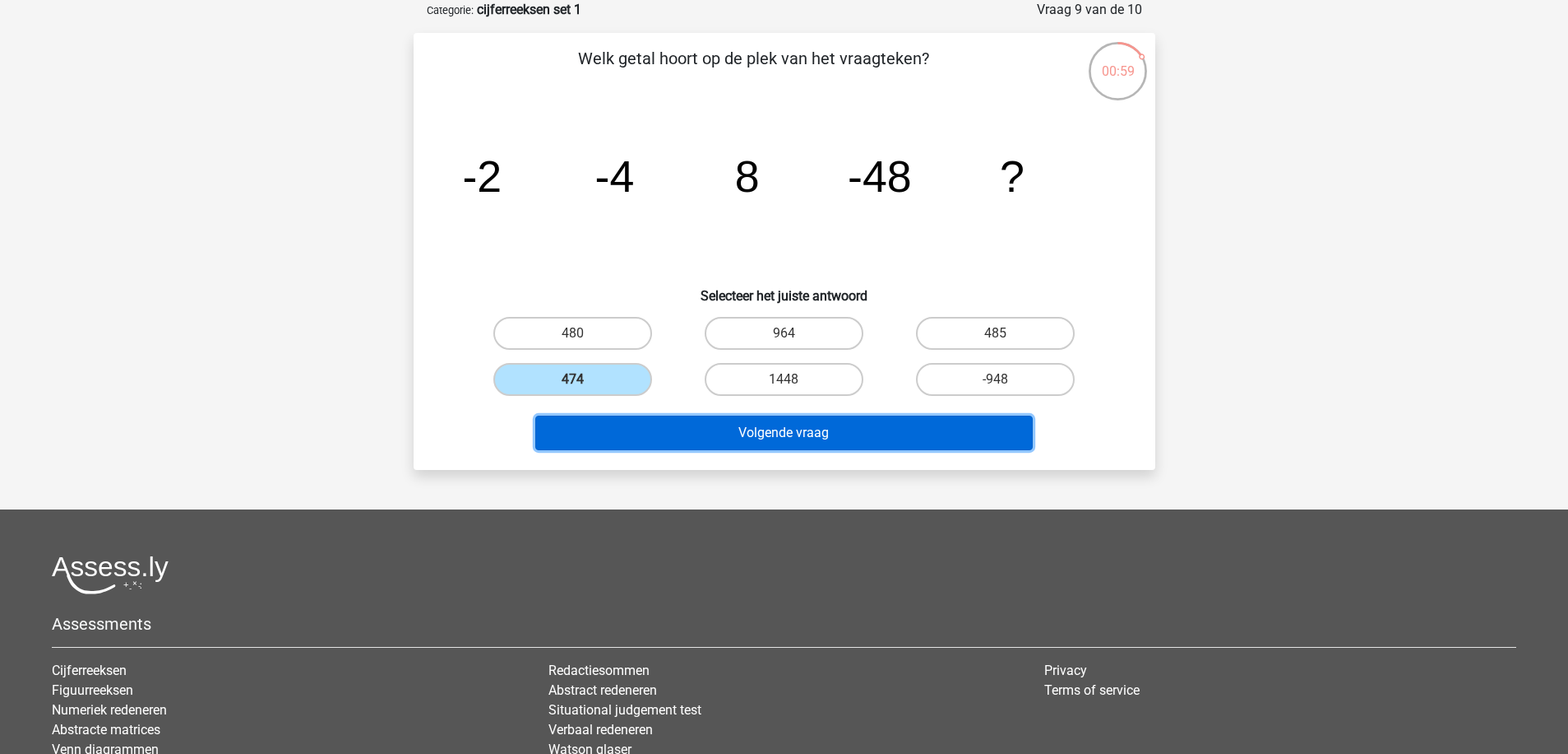
click at [664, 444] on button "Volgende vraag" at bounding box center [784, 433] width 498 height 35
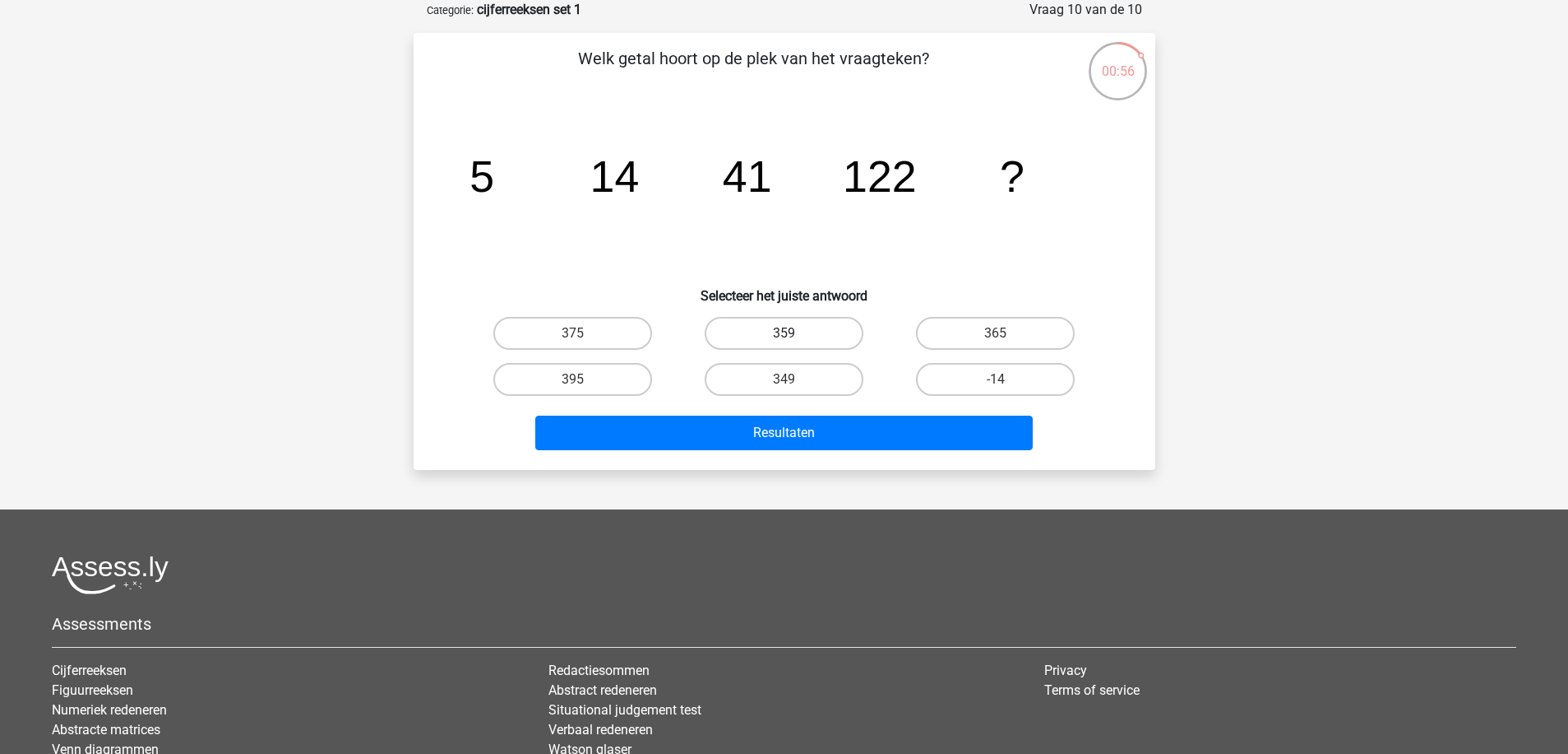
click at [780, 338] on label "359" at bounding box center [784, 333] width 159 height 33
click at [784, 338] on input "359" at bounding box center [789, 338] width 10 height 10
radio input "true"
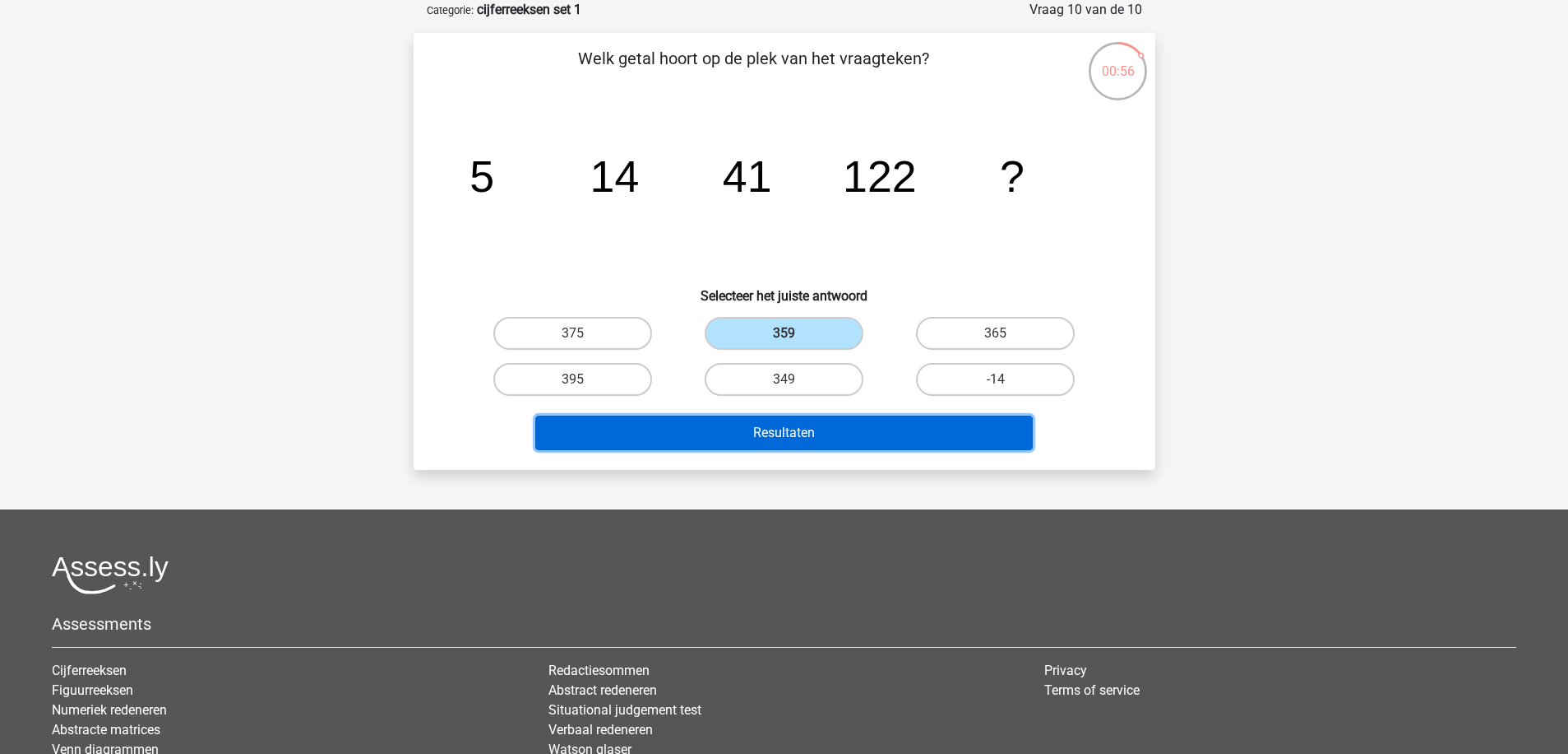
click at [800, 436] on button "Resultaten" at bounding box center [784, 433] width 498 height 35
